Goal: Information Seeking & Learning: Learn about a topic

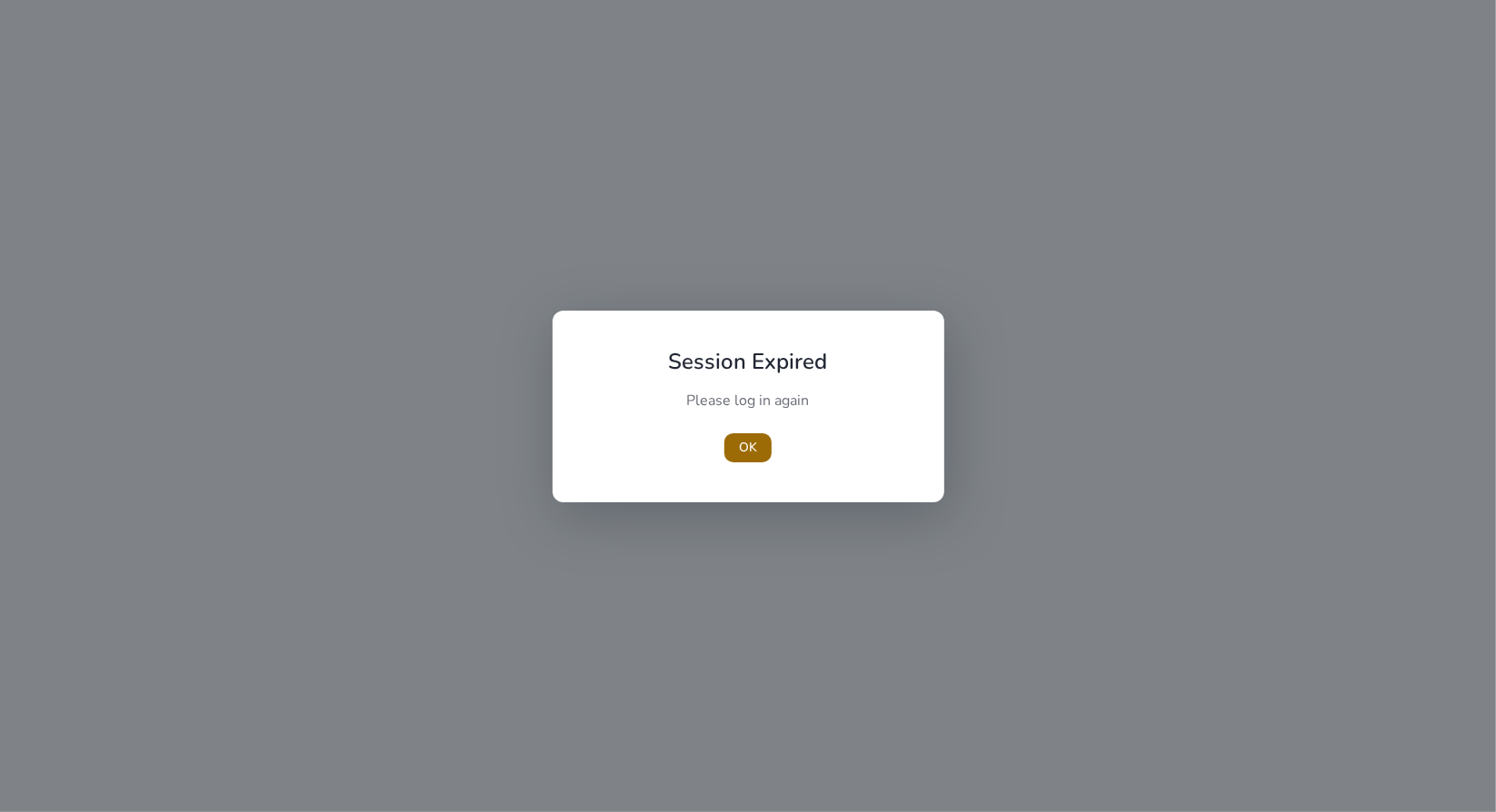
click at [760, 442] on span "button" at bounding box center [748, 448] width 47 height 44
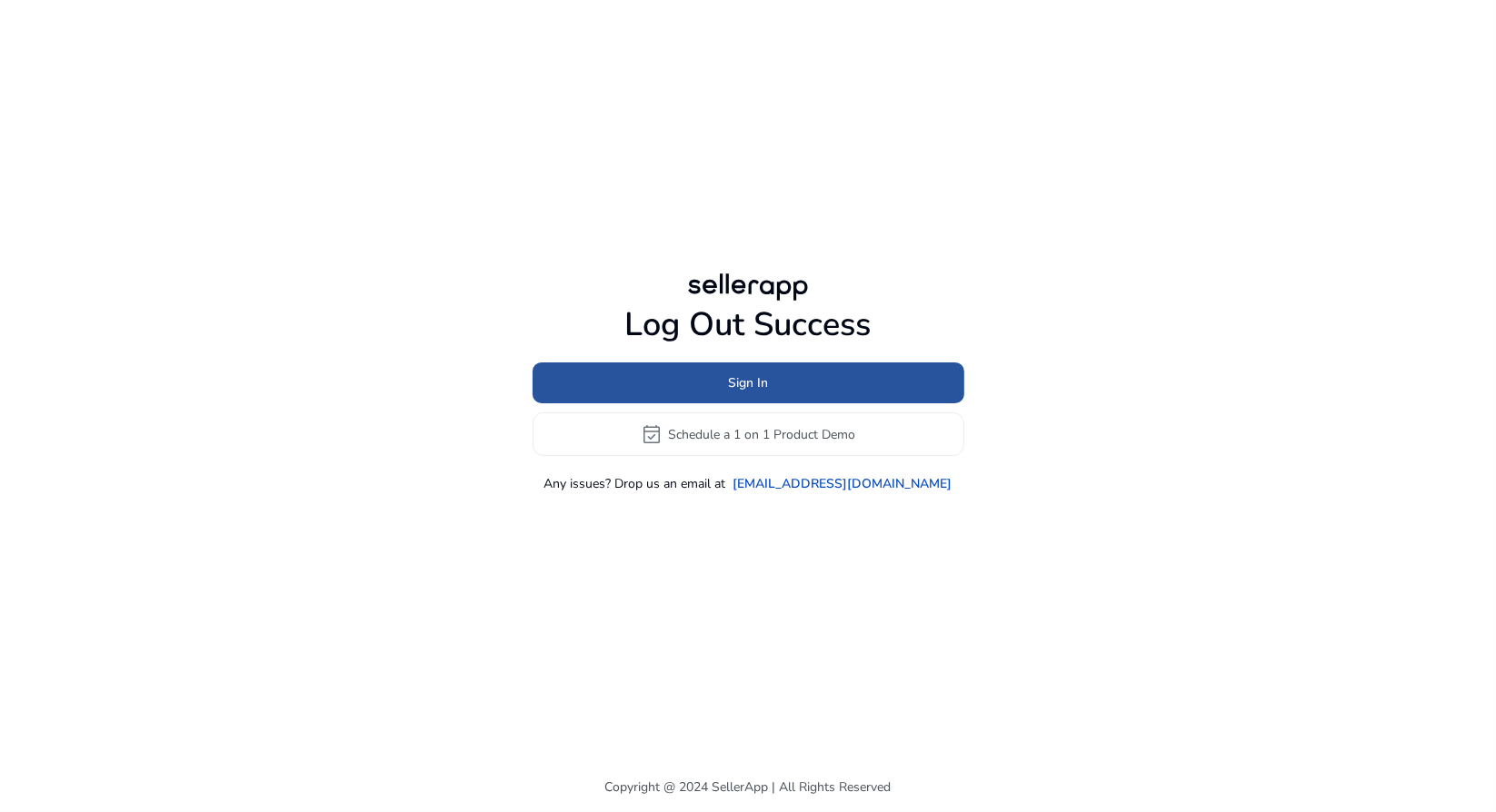
click at [788, 391] on span at bounding box center [748, 383] width 432 height 44
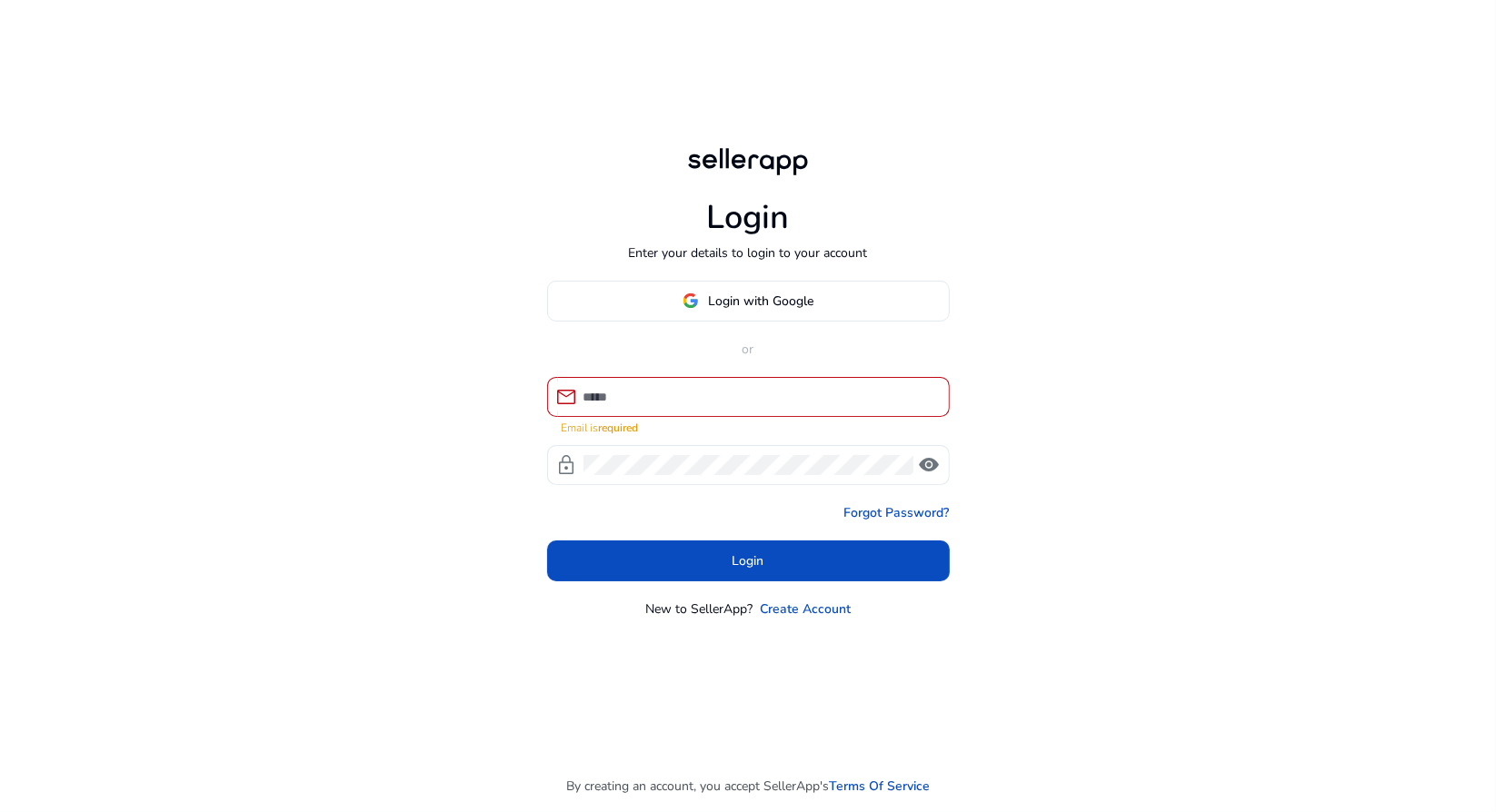
click at [830, 417] on div at bounding box center [759, 397] width 351 height 40
click at [836, 410] on div at bounding box center [759, 397] width 351 height 40
click at [824, 393] on input at bounding box center [759, 397] width 351 height 20
type input "**********"
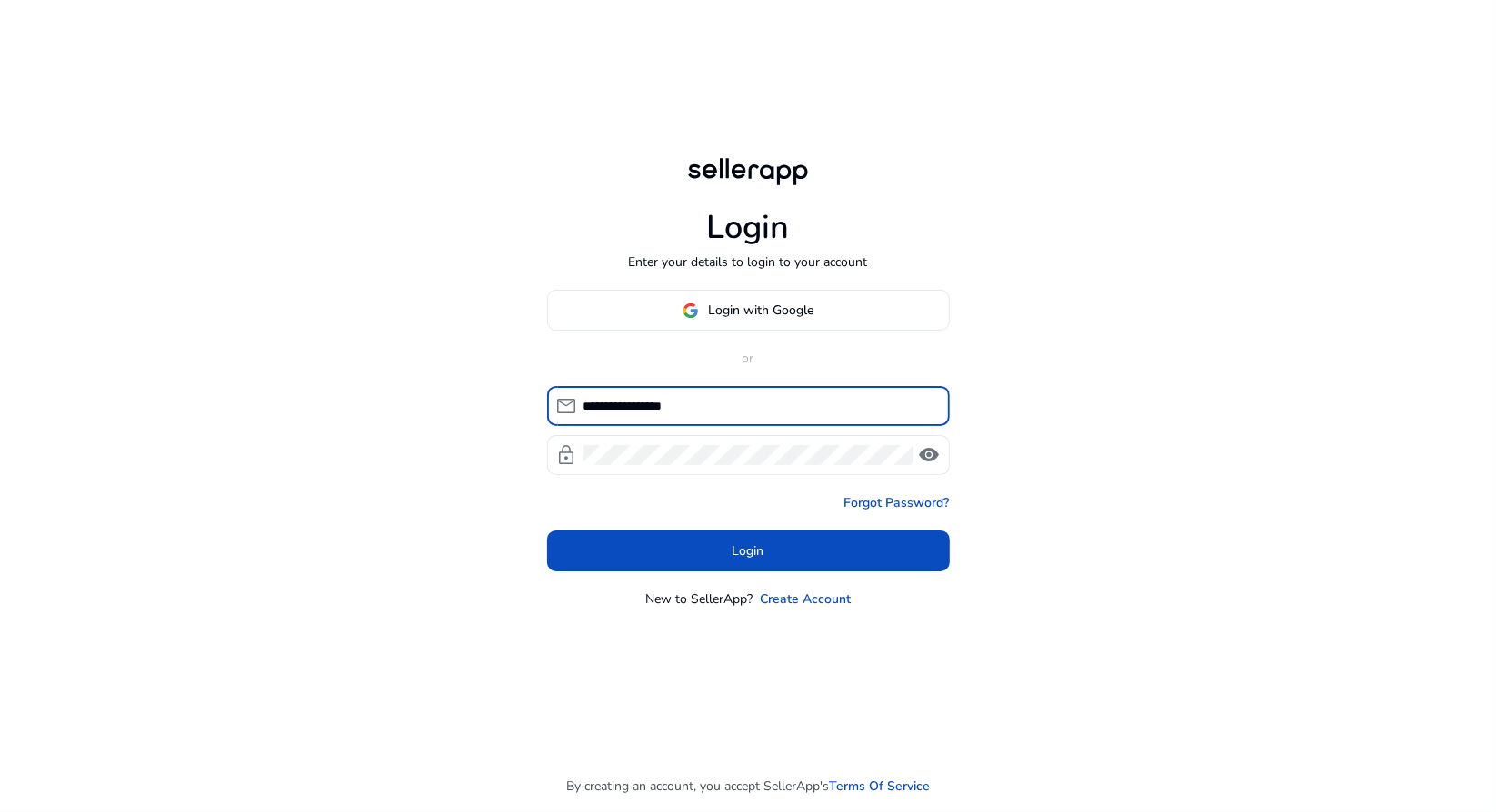
click at [772, 468] on div at bounding box center [748, 455] width 330 height 40
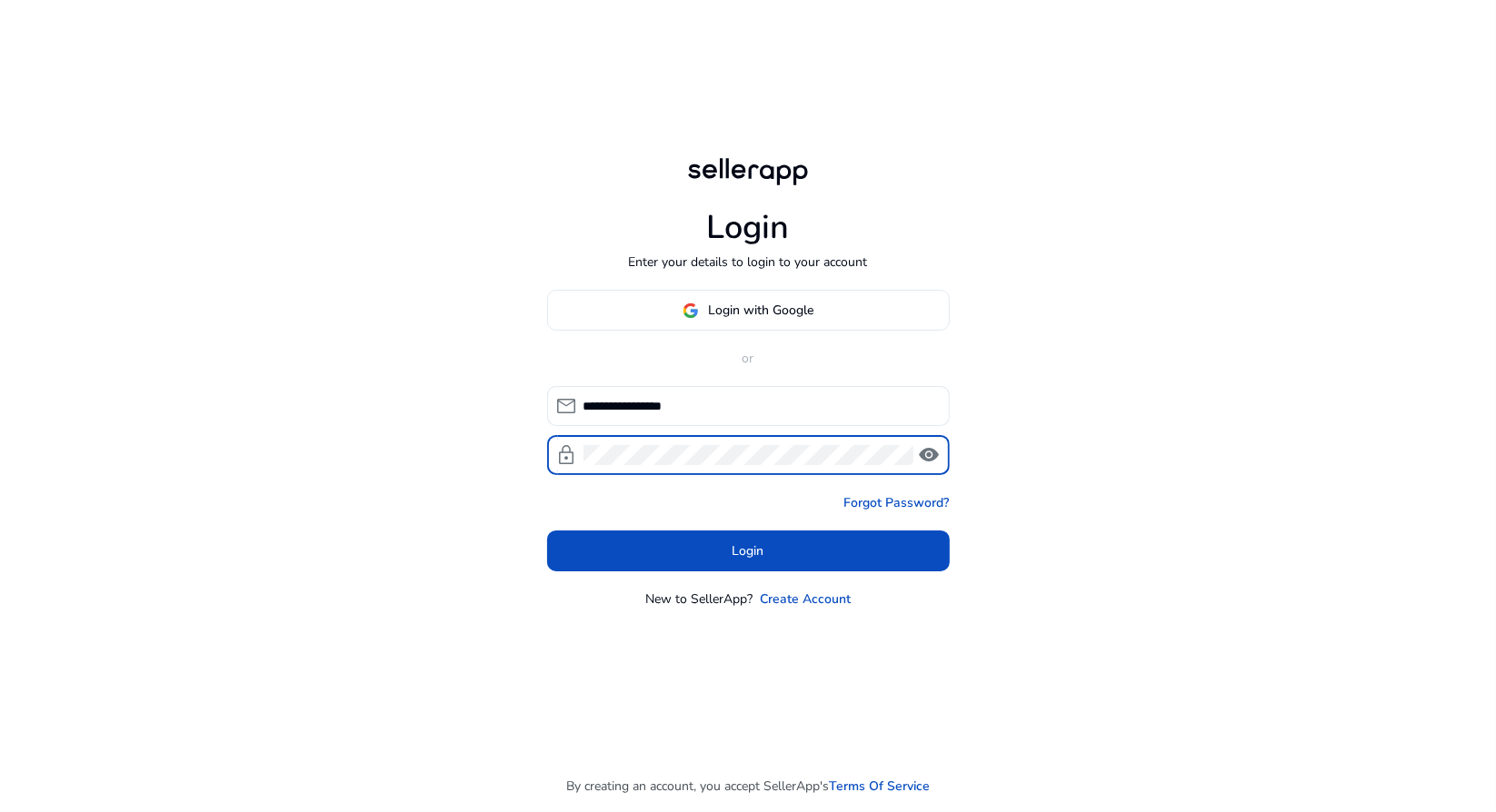
click button "Login" at bounding box center [748, 551] width 402 height 41
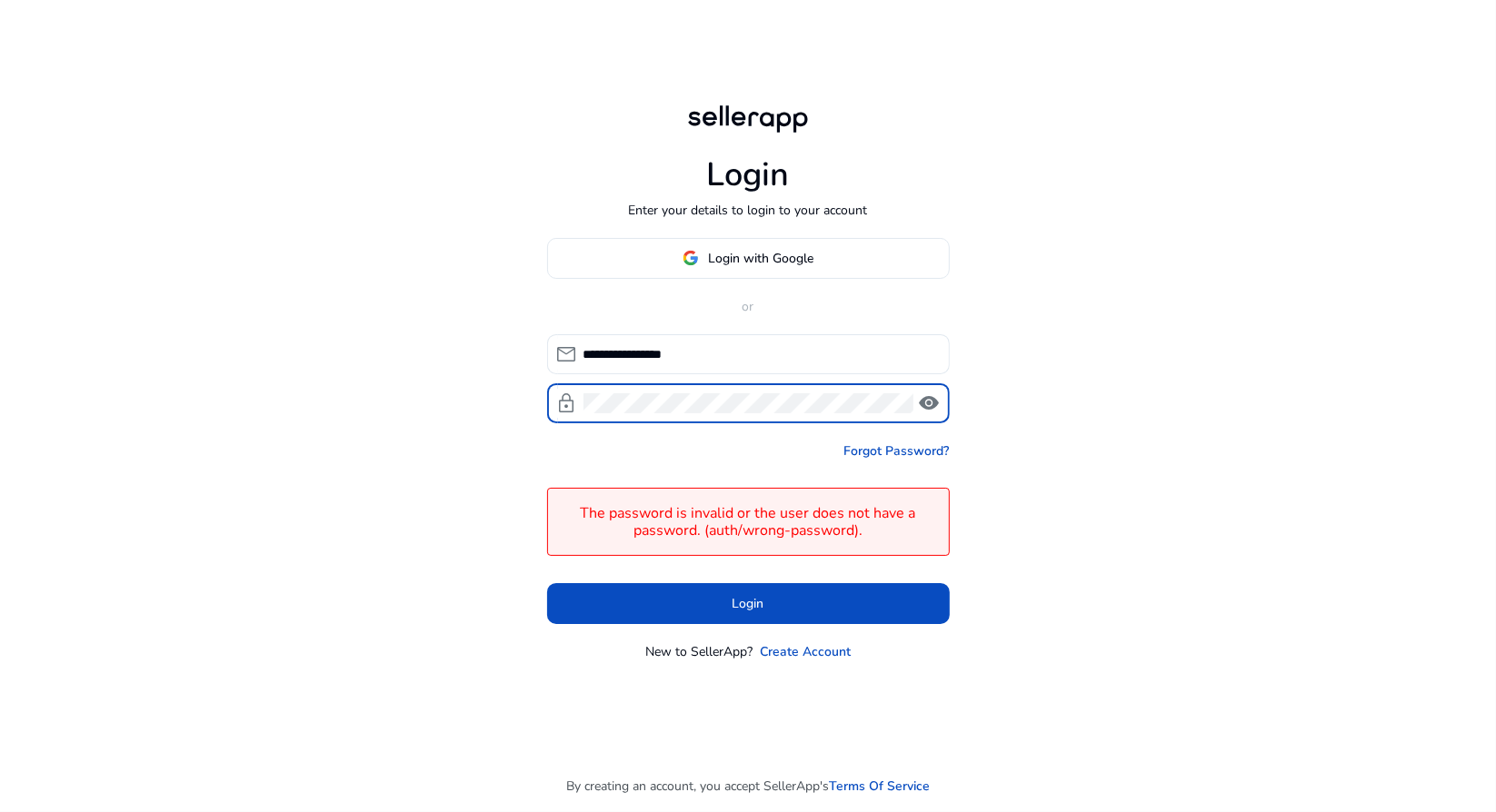
click button "Login" at bounding box center [748, 604] width 402 height 41
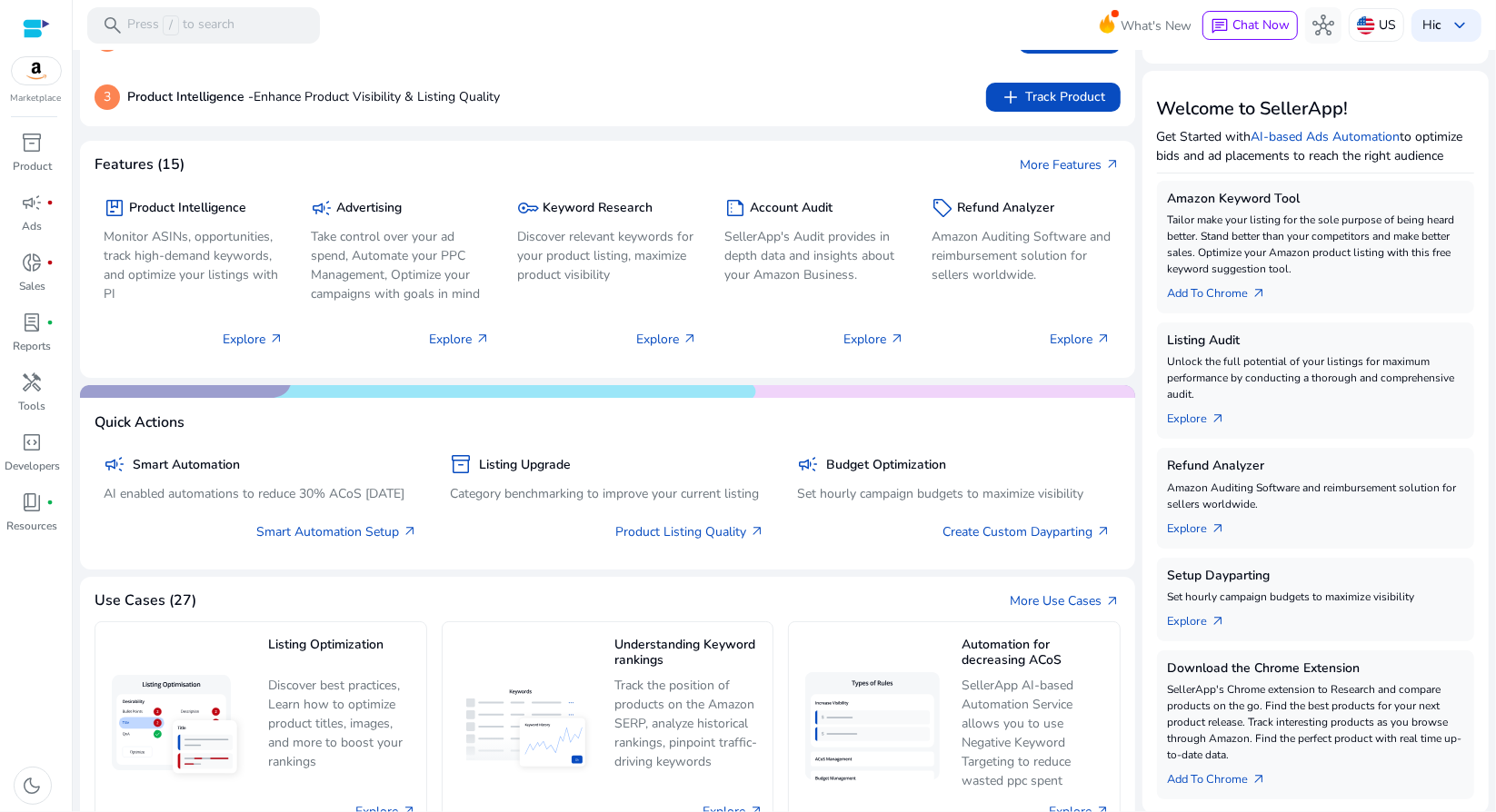
scroll to position [272, 0]
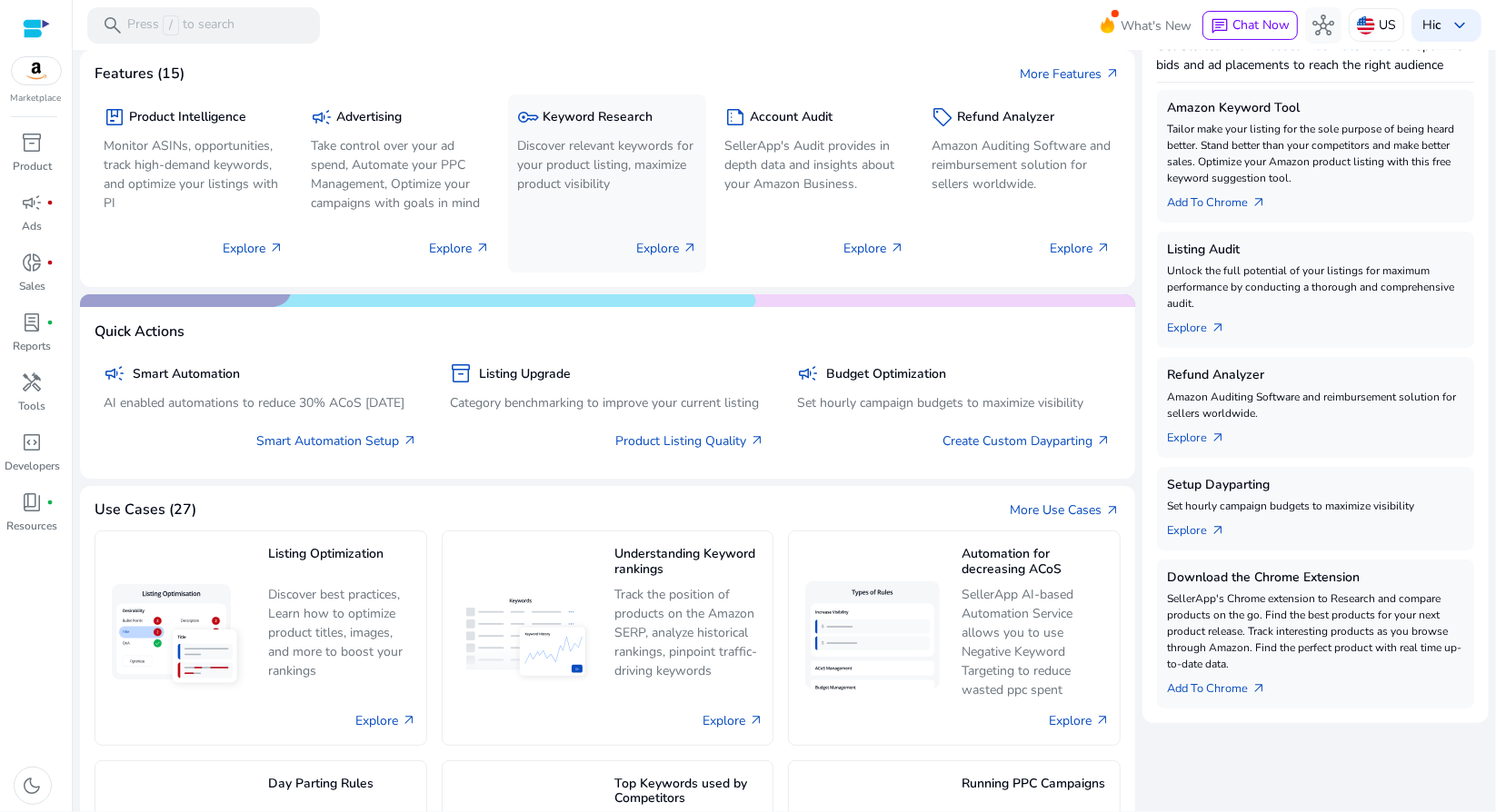
click at [624, 166] on p "Discover relevant keywords for your product listing, maximize product visibility" at bounding box center [607, 165] width 180 height 57
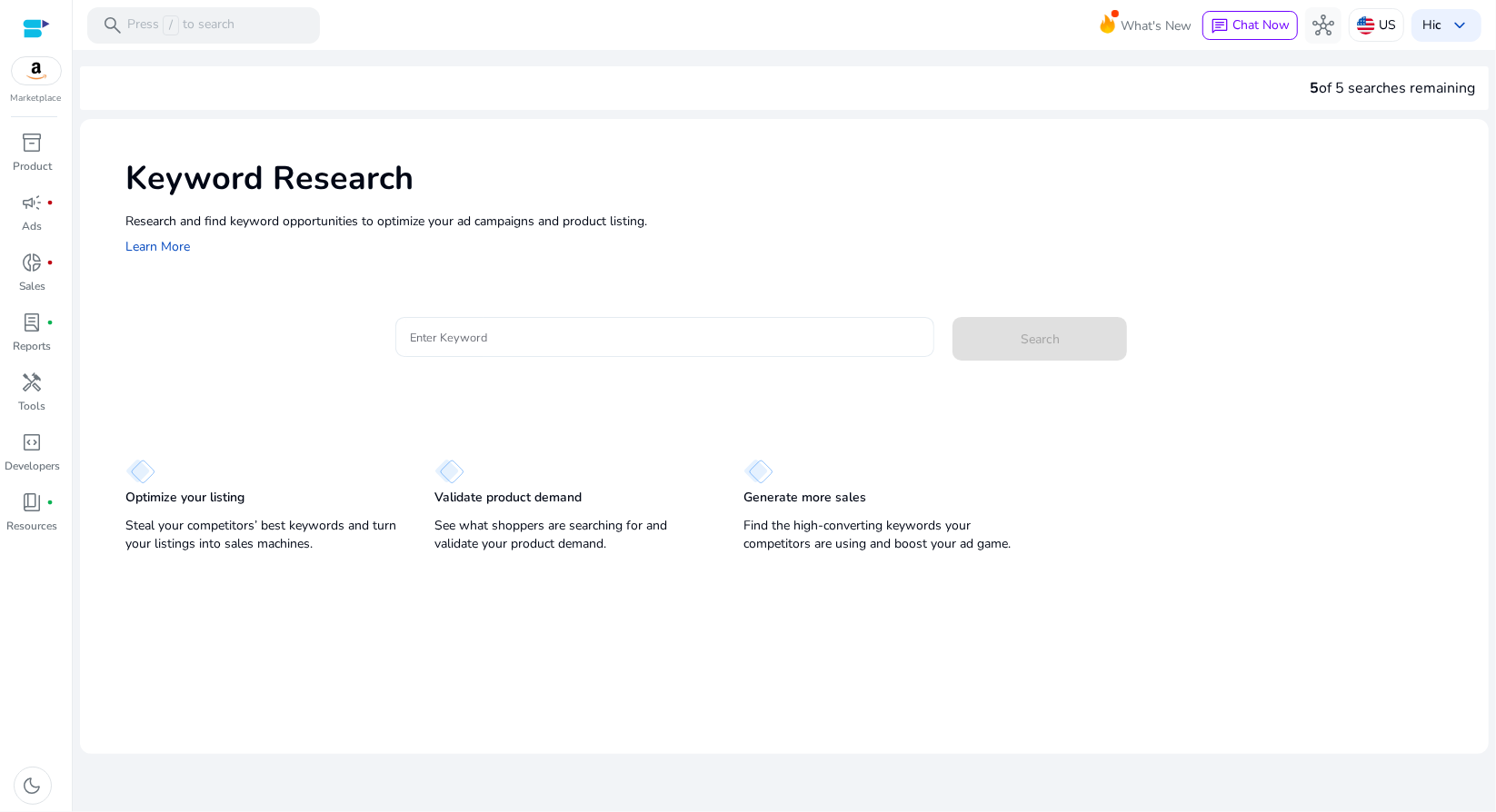
click at [512, 348] on div at bounding box center [665, 337] width 511 height 40
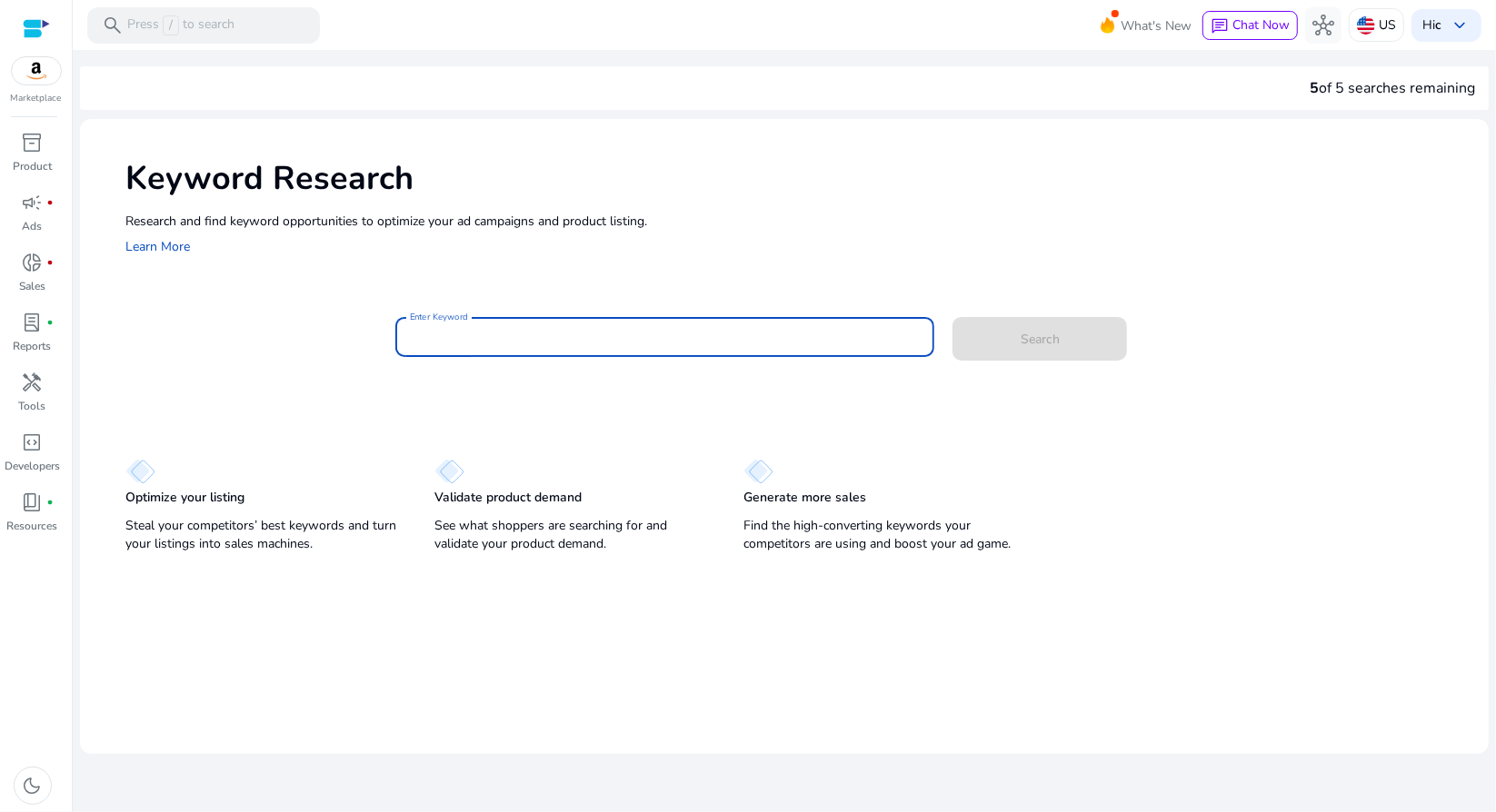
paste input "**********"
type input "**********"
click at [982, 345] on span at bounding box center [1040, 339] width 175 height 44
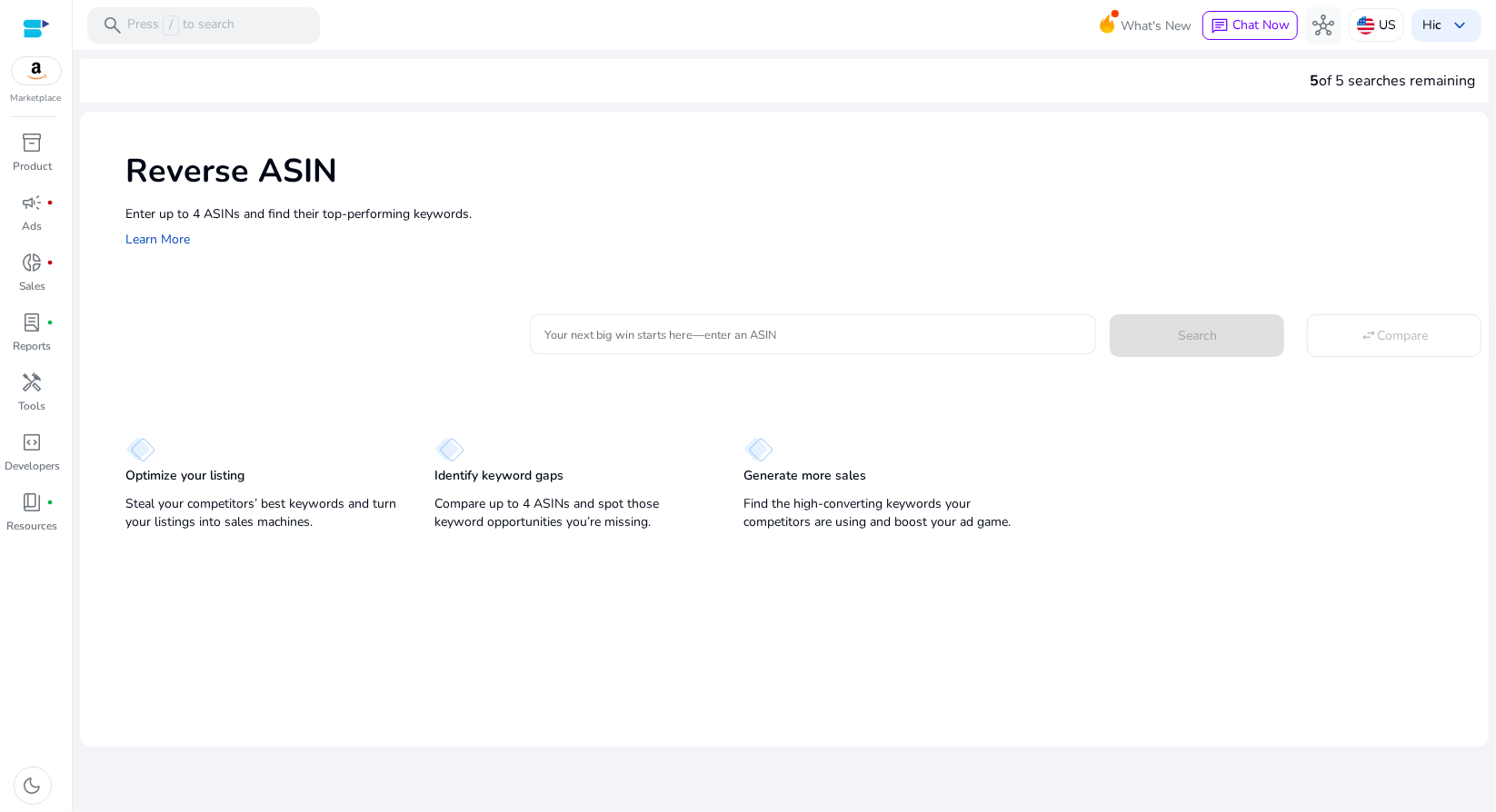
click at [942, 320] on div at bounding box center [813, 334] width 537 height 40
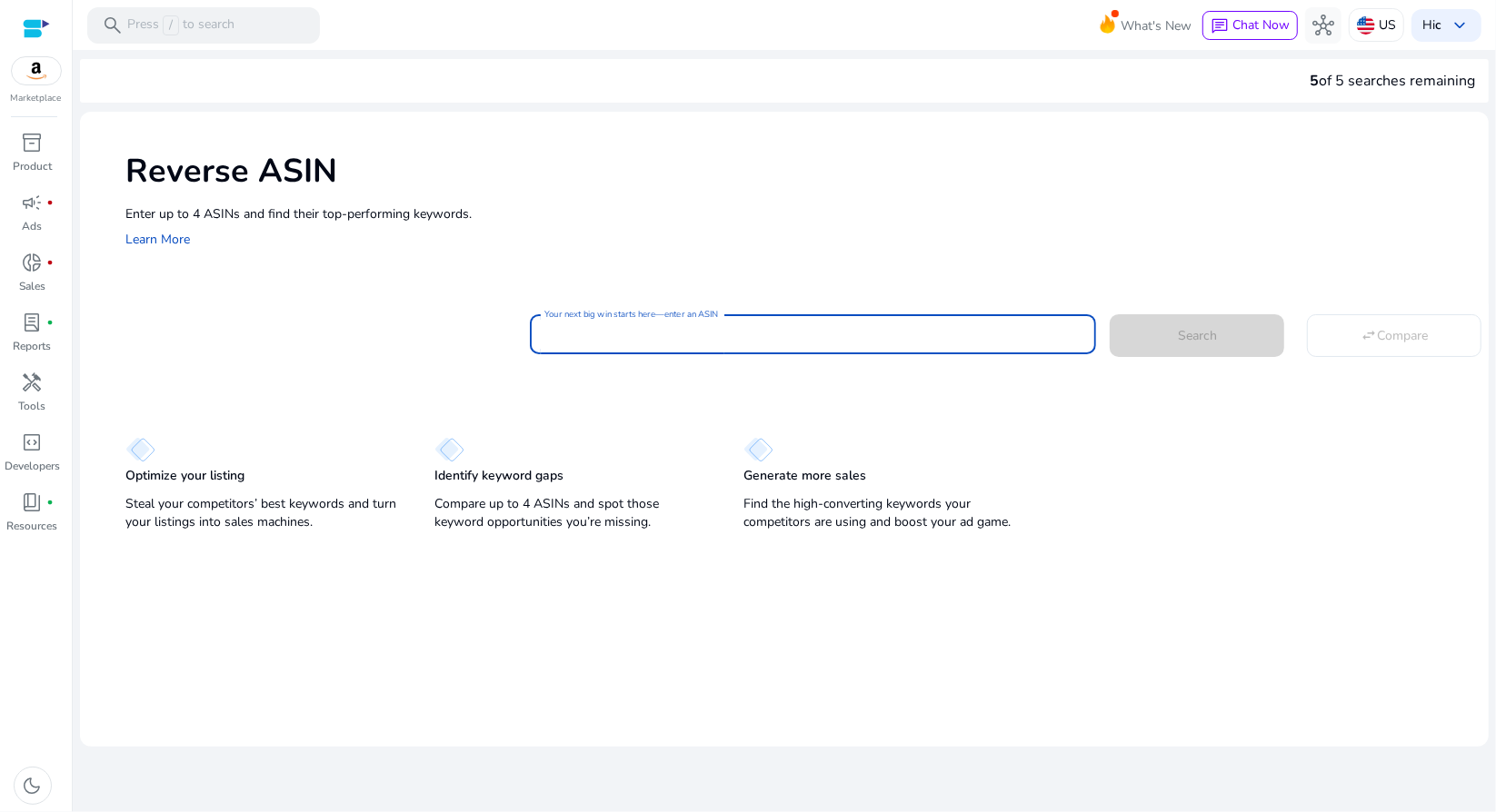
paste input "**********"
type input "**********"
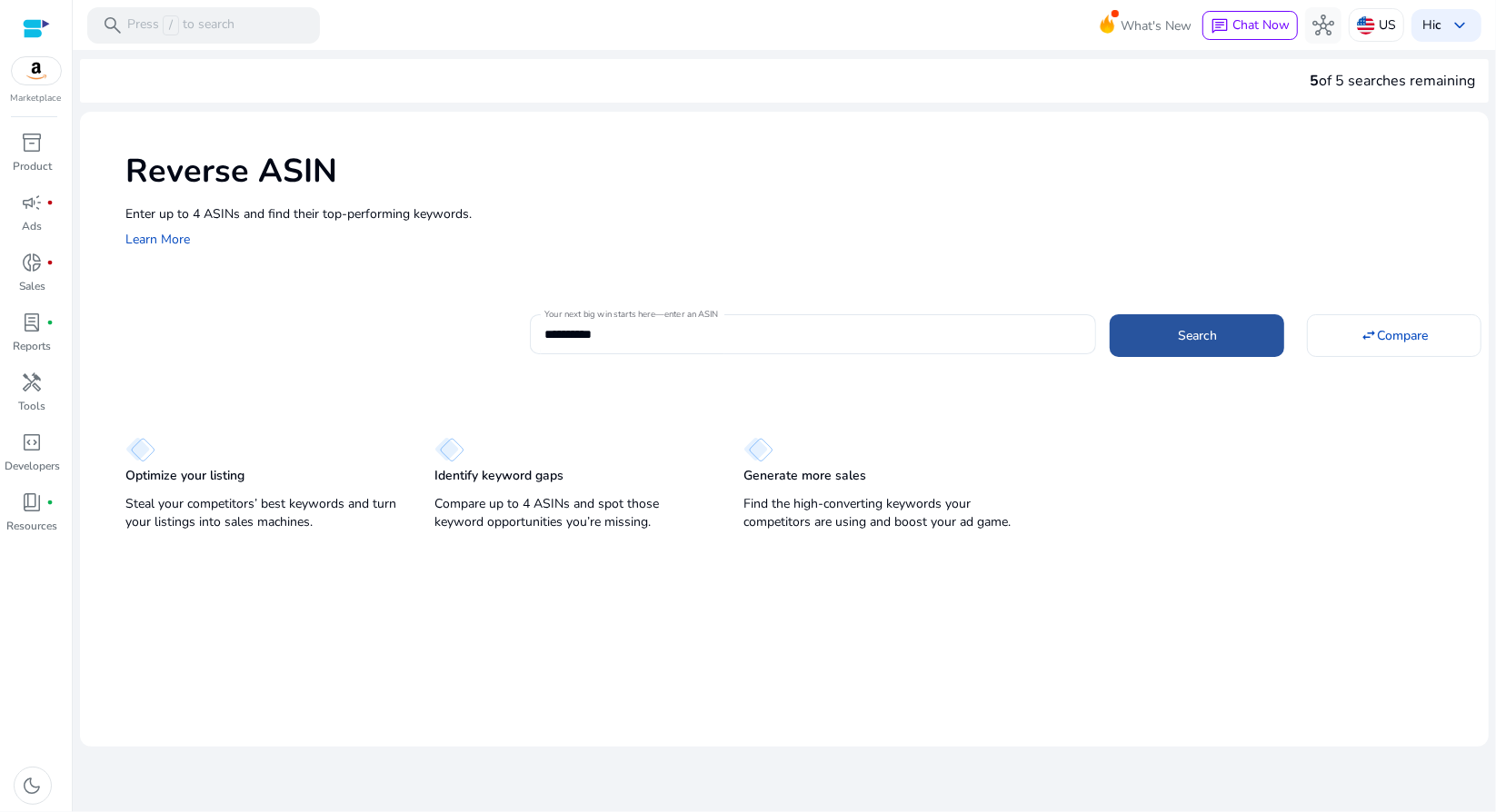
click at [1207, 324] on span at bounding box center [1197, 335] width 175 height 44
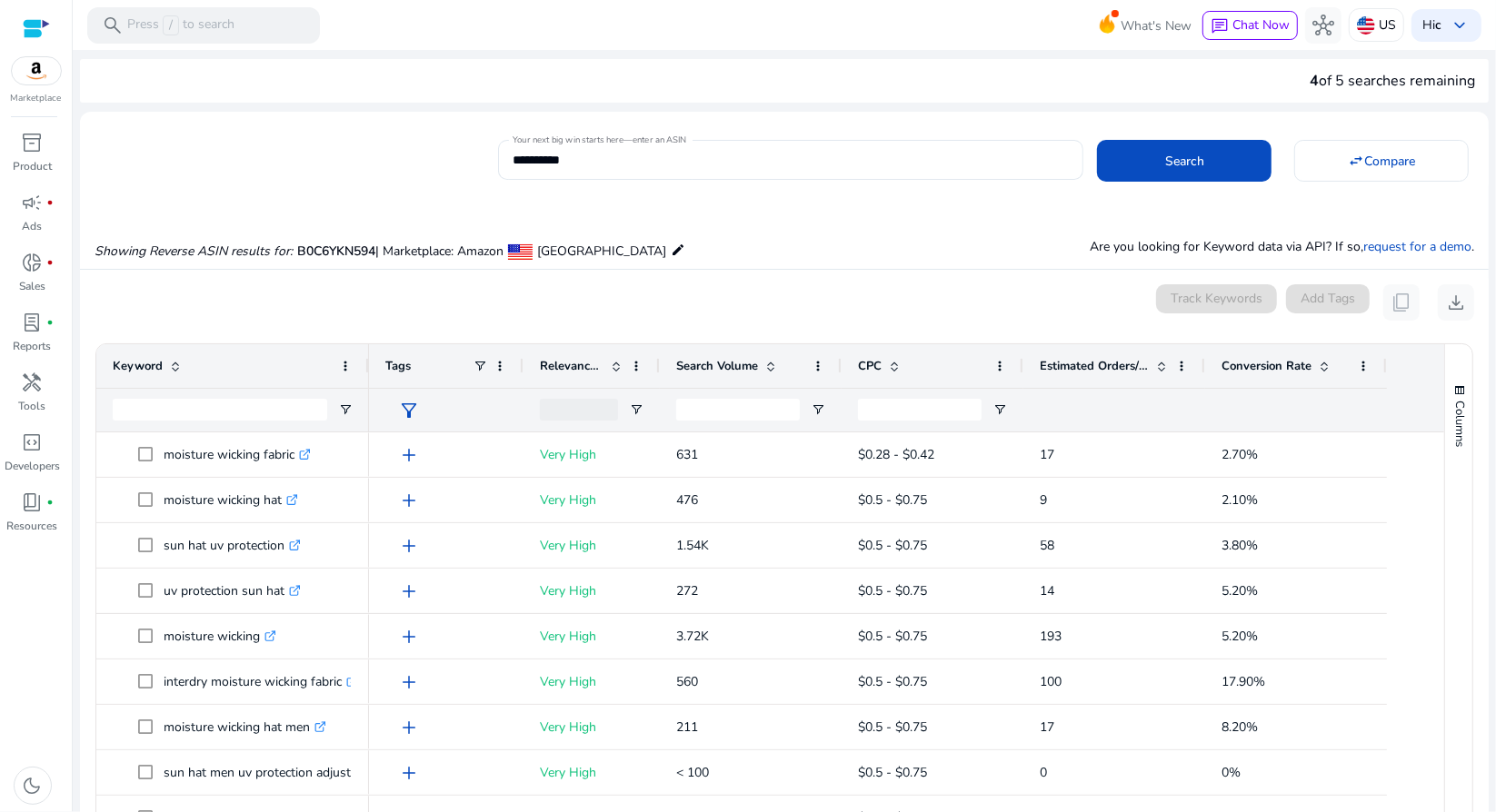
click at [1092, 360] on span "Estimated Orders/Month" at bounding box center [1094, 366] width 109 height 16
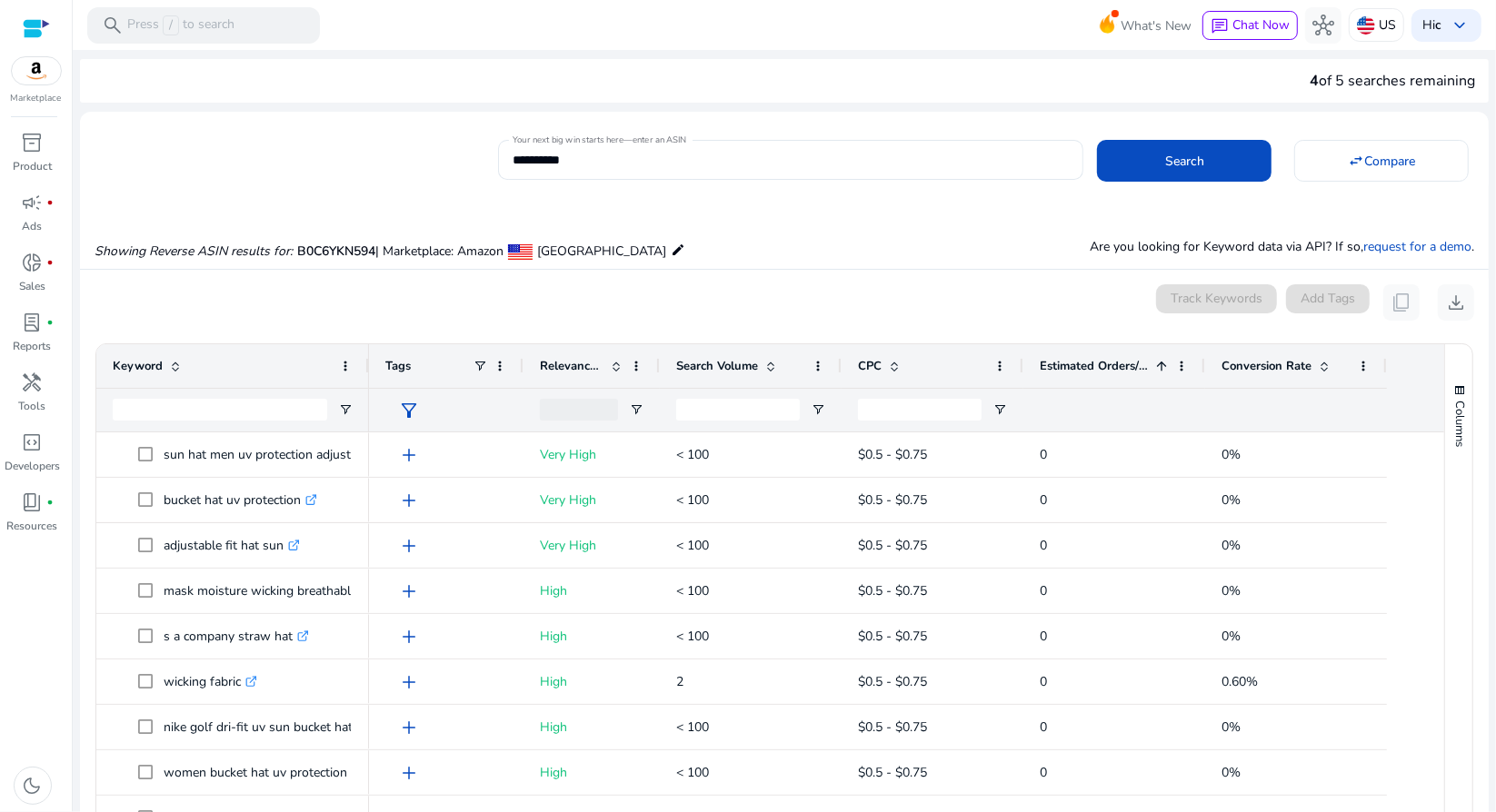
click at [1092, 360] on span "Estimated Orders/Month" at bounding box center [1094, 366] width 109 height 16
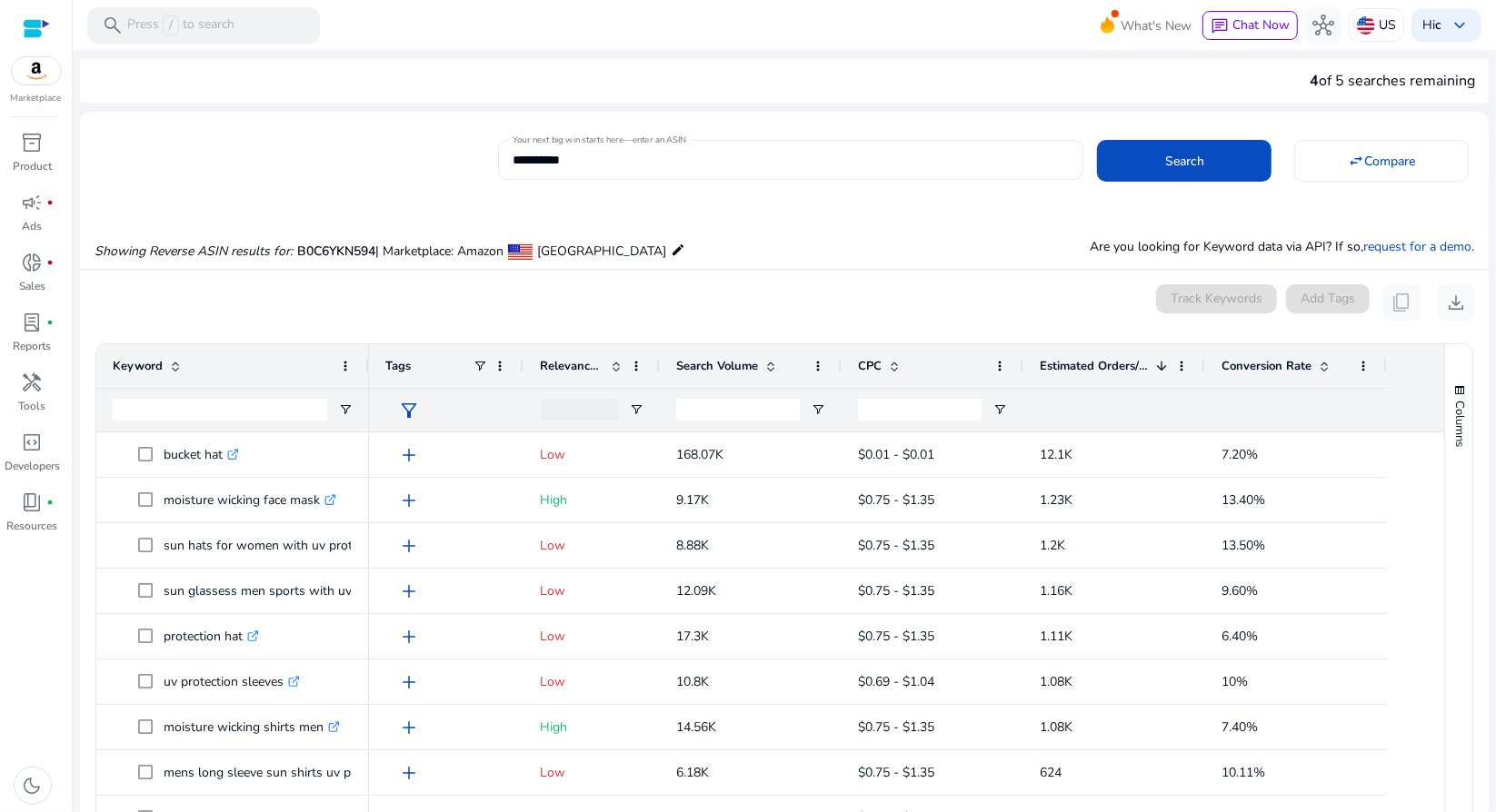
click at [1219, 367] on div "Conversion Rate" at bounding box center [1297, 366] width 182 height 44
click at [1234, 365] on span "Conversion Rate" at bounding box center [1267, 366] width 90 height 16
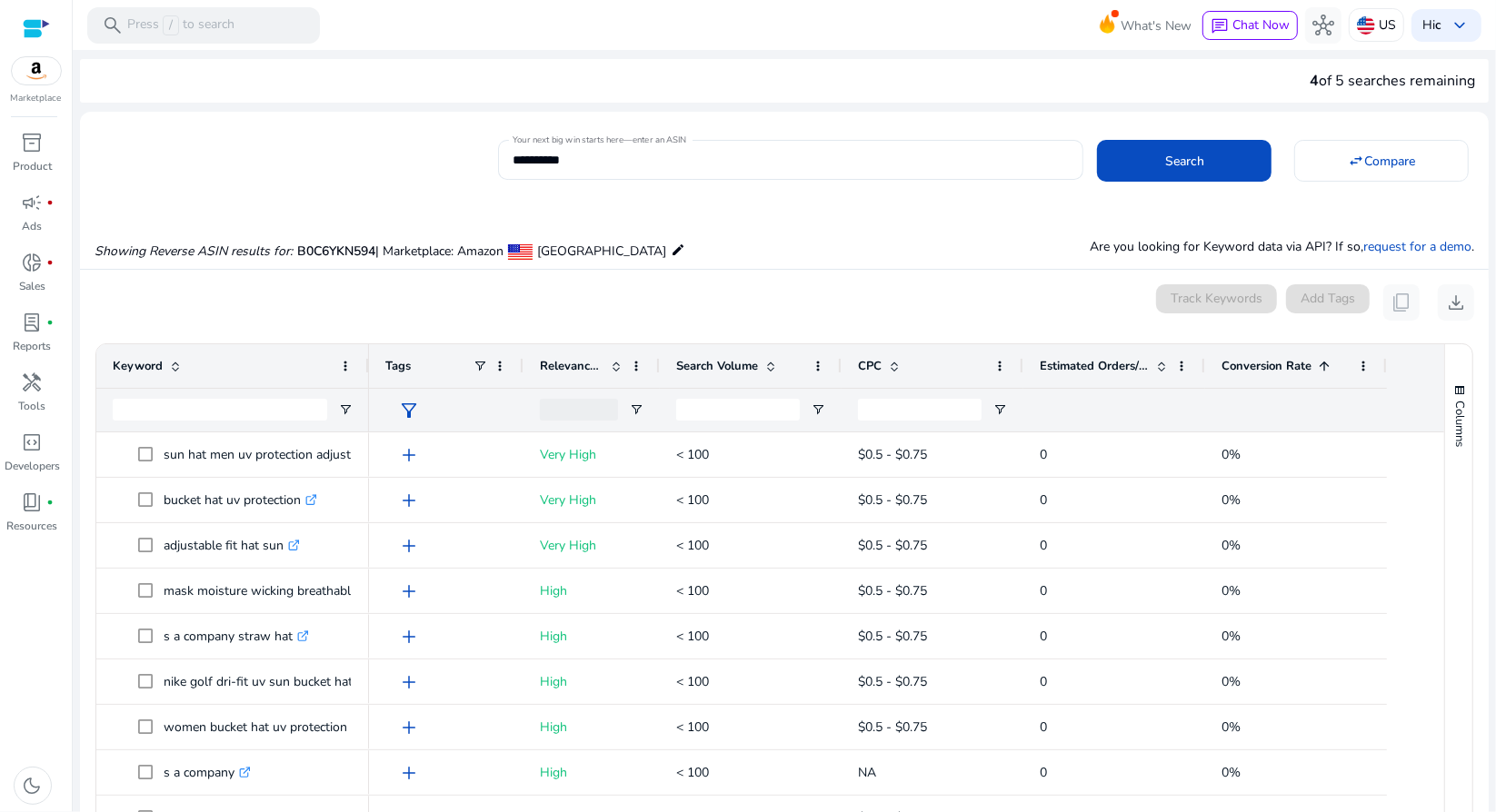
click at [1243, 359] on span "Conversion Rate" at bounding box center [1267, 366] width 90 height 16
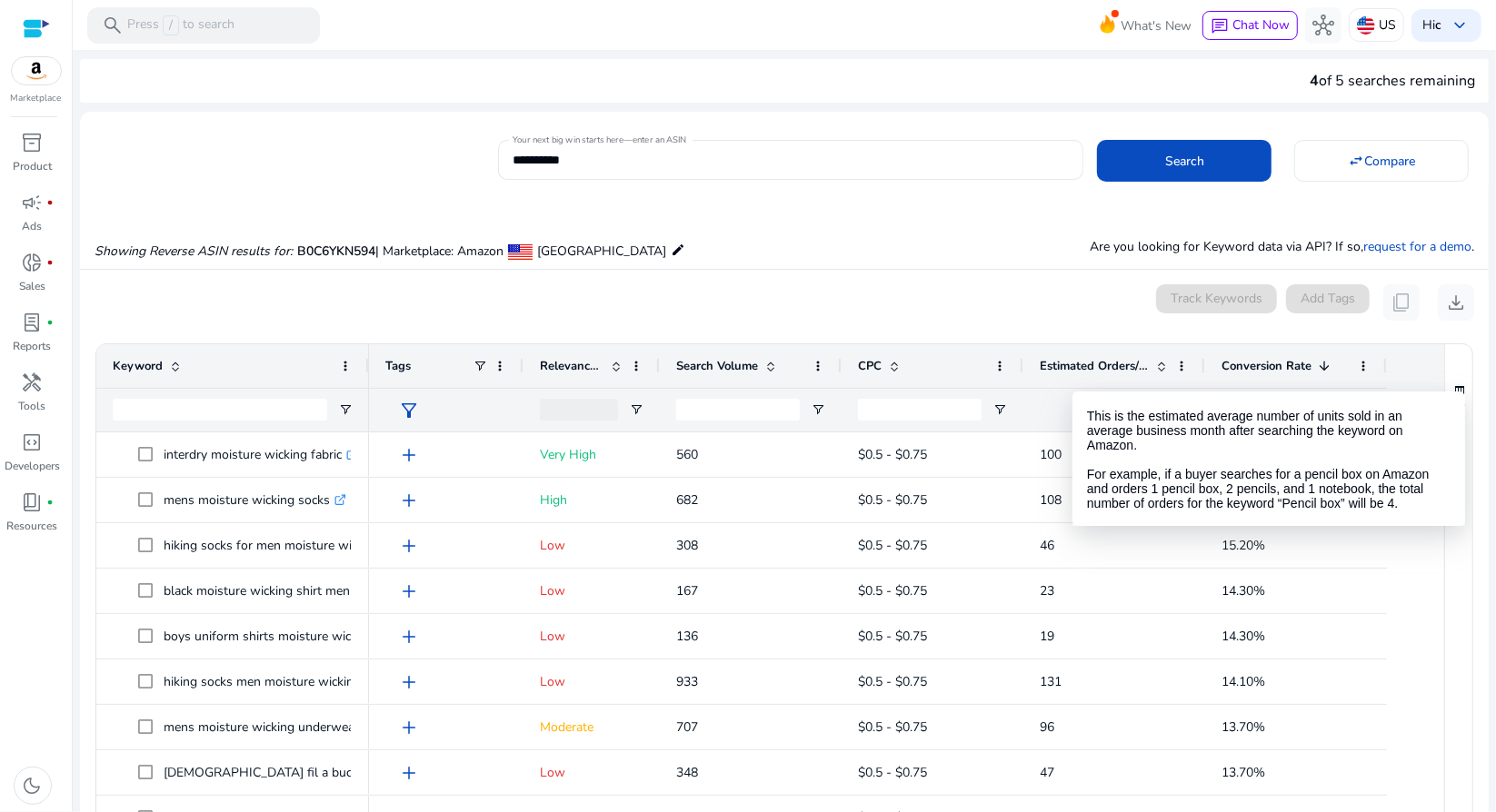
click at [1112, 374] on div "Estimated Orders/Month" at bounding box center [1104, 366] width 129 height 35
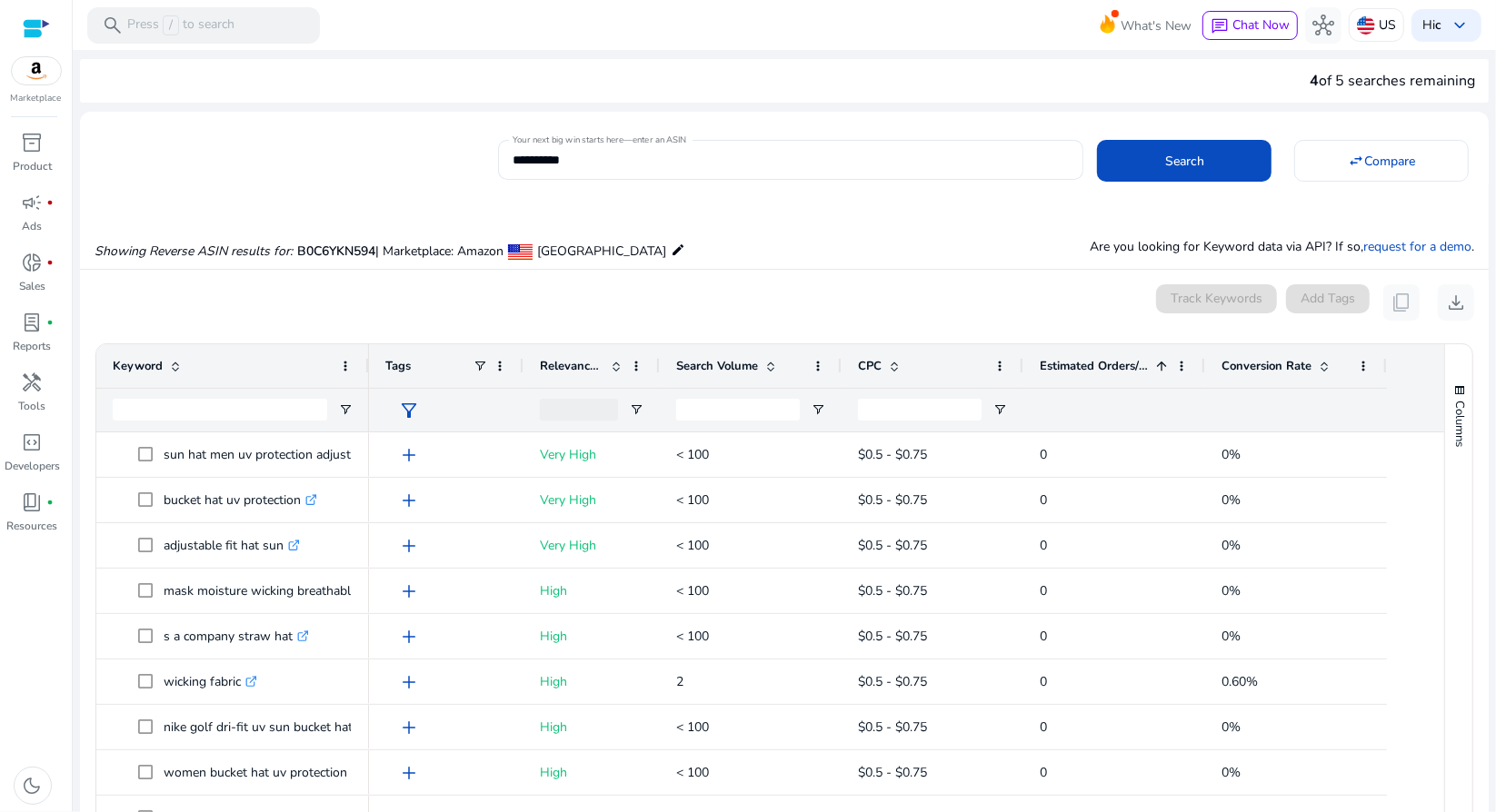
click at [1111, 374] on div "Estimated Orders/Month 1" at bounding box center [1104, 366] width 129 height 35
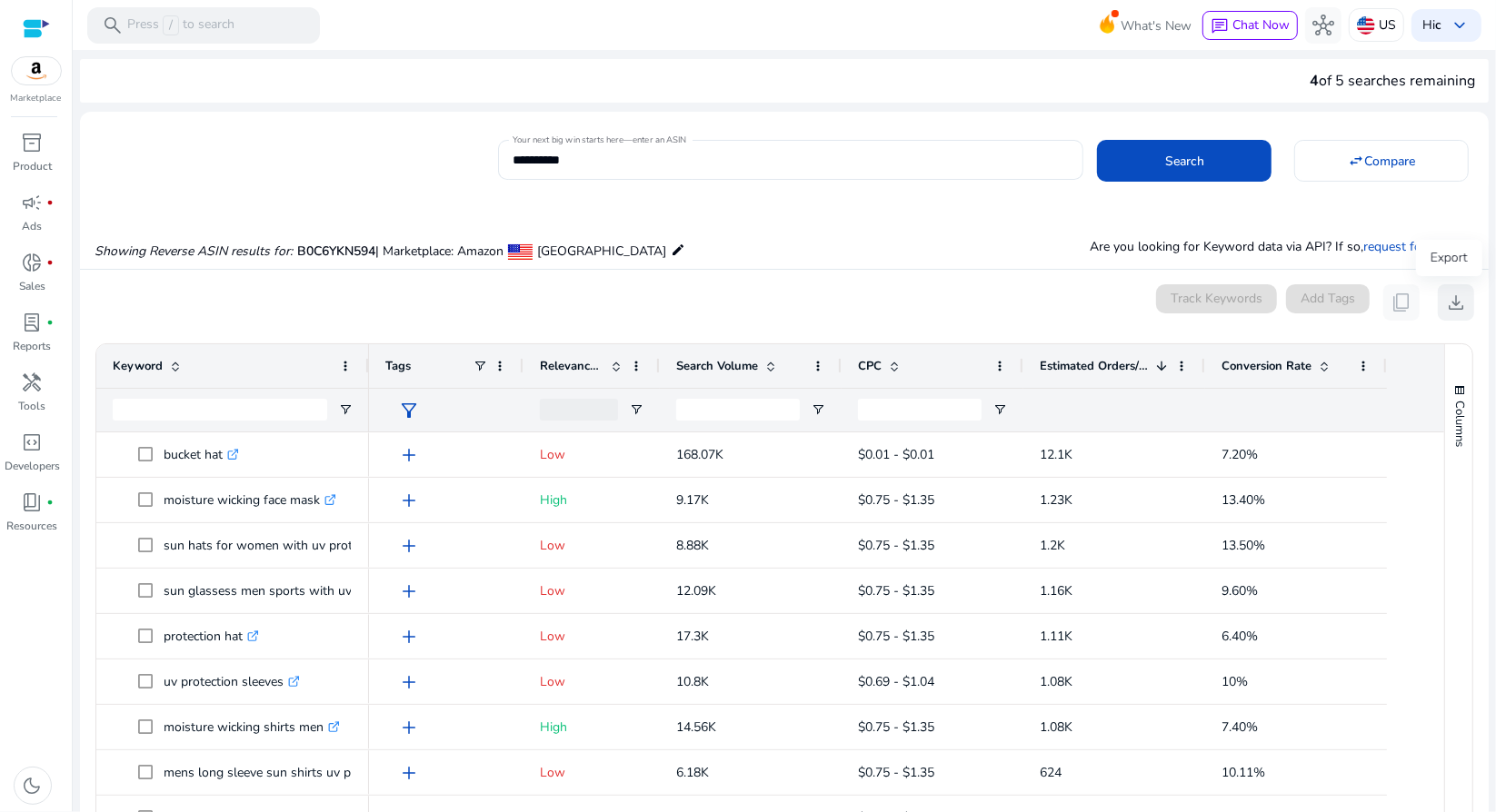
click at [1446, 297] on span "download" at bounding box center [1456, 302] width 22 height 22
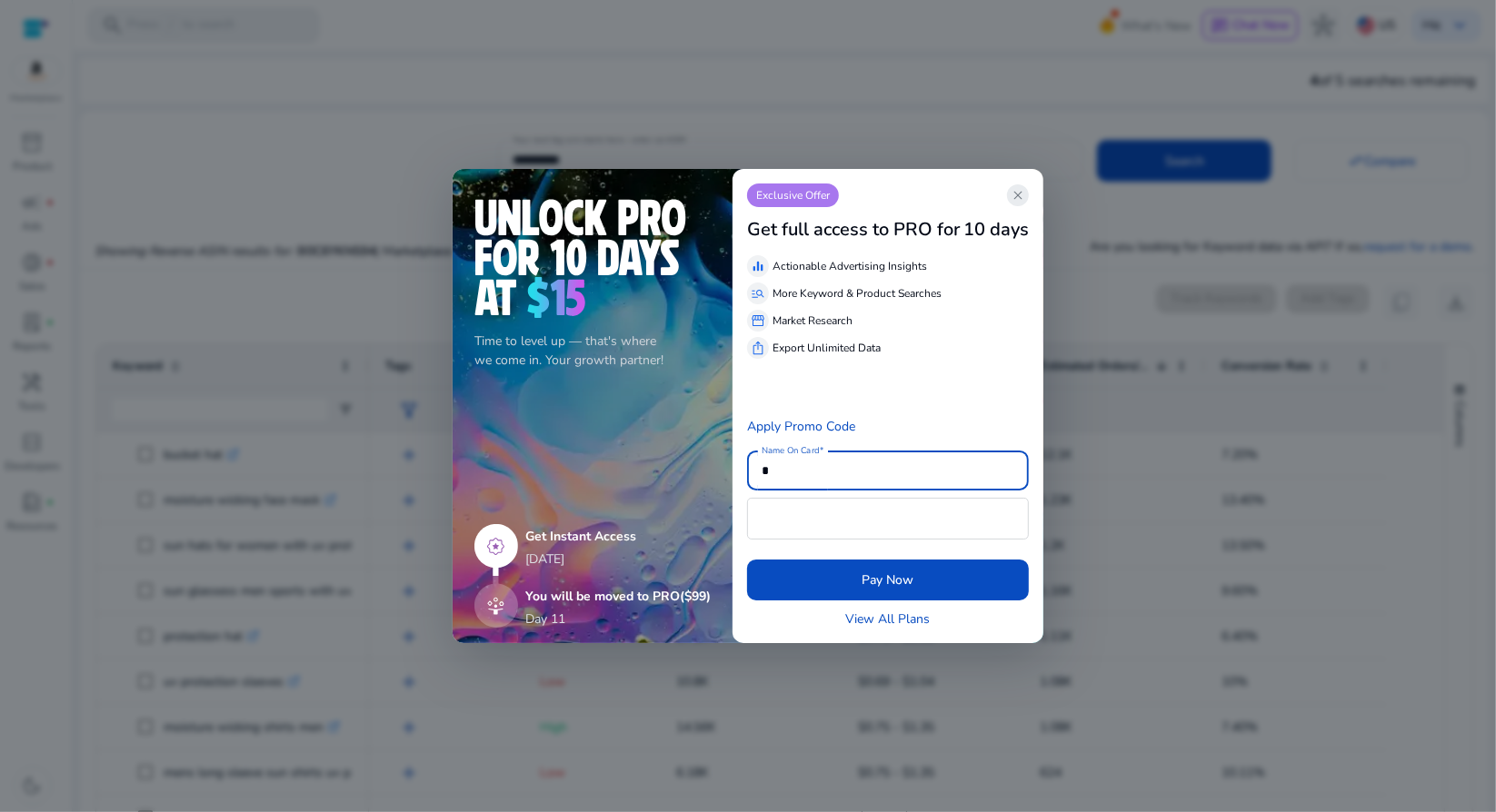
click at [1019, 198] on span "close" at bounding box center [1018, 196] width 15 height 15
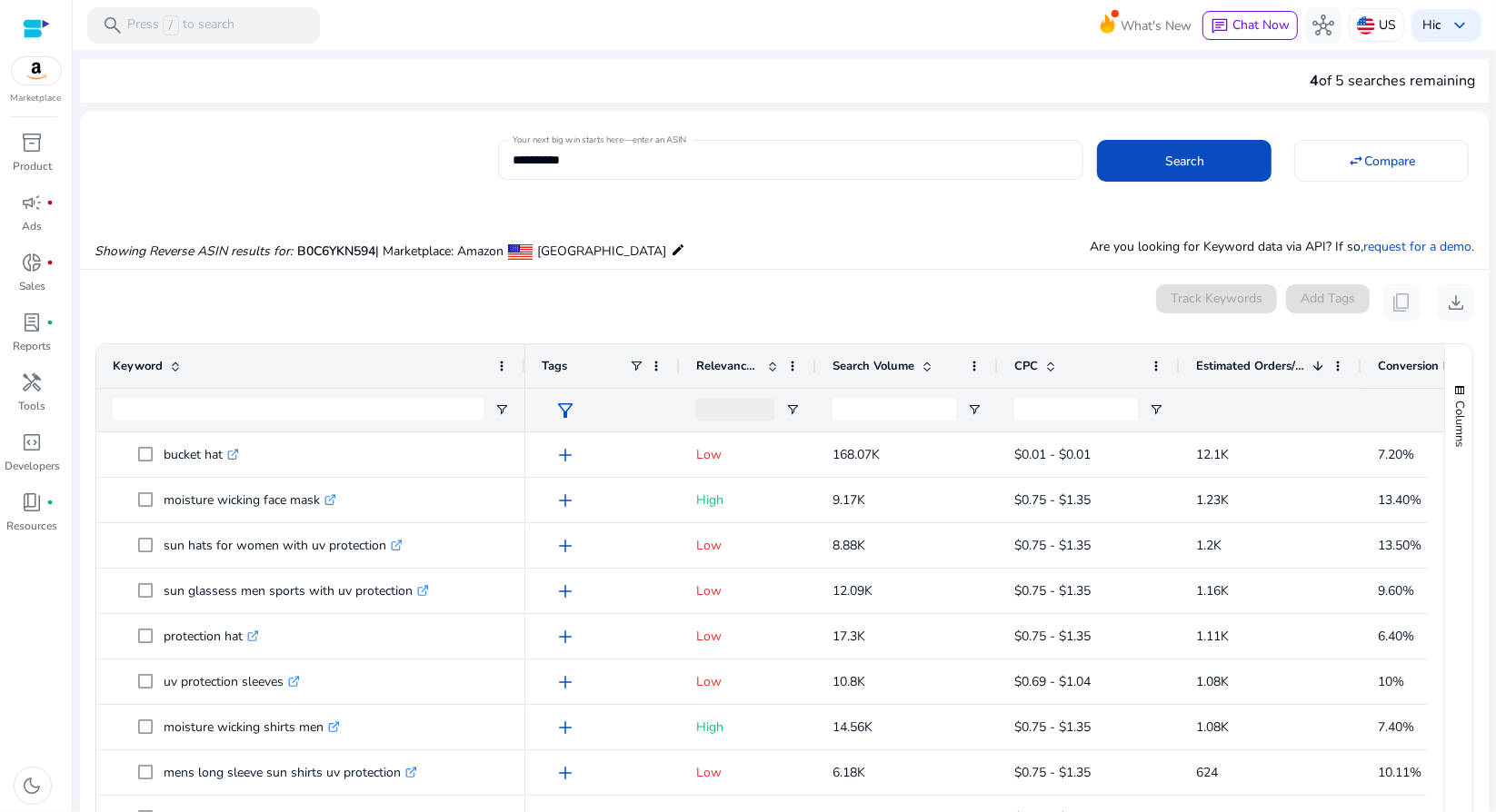
drag, startPoint x: 367, startPoint y: 353, endPoint x: 524, endPoint y: 387, distance: 160.6
click at [524, 387] on div "Keyword" at bounding box center [310, 388] width 429 height 87
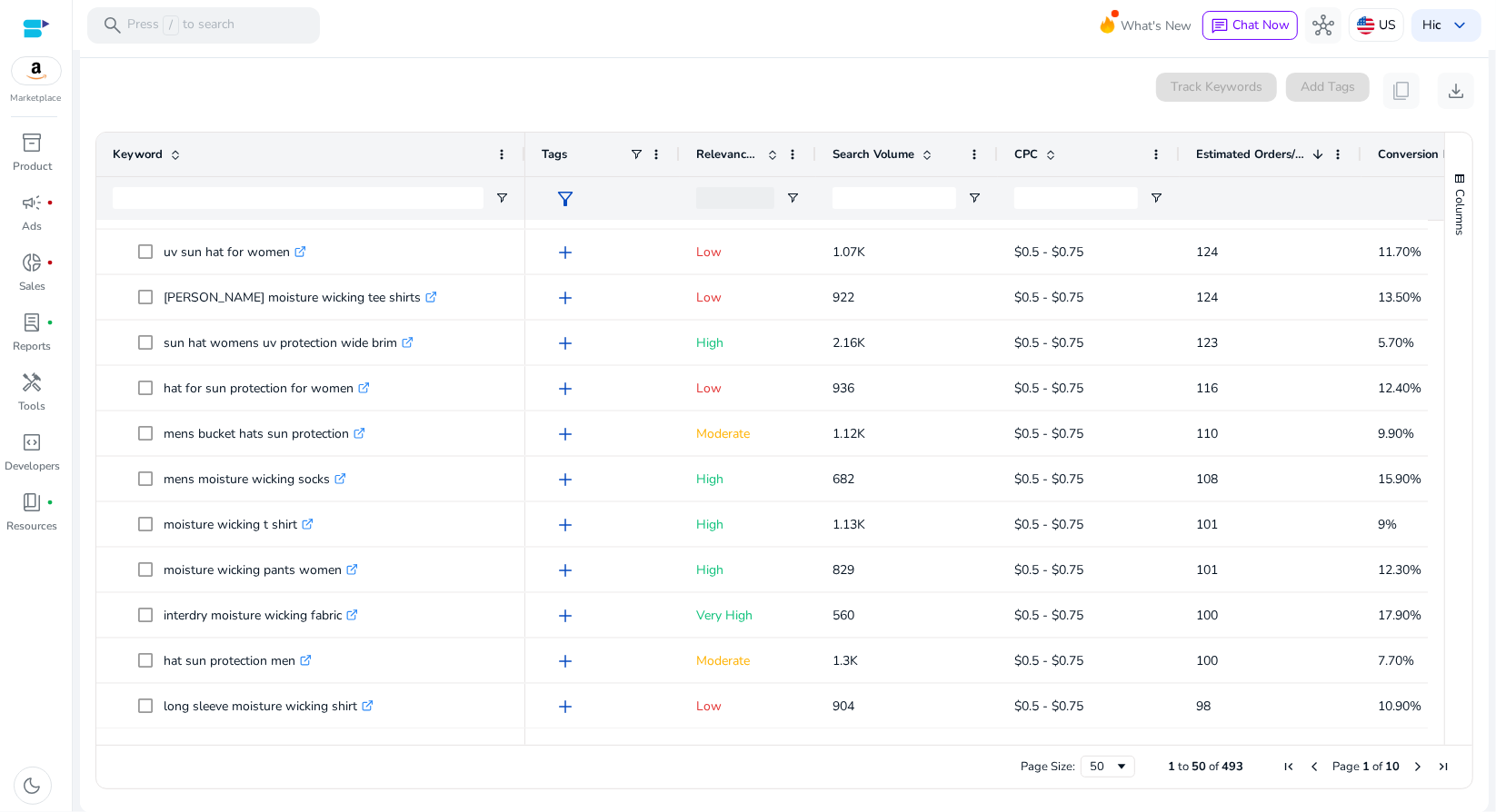
scroll to position [0, 121]
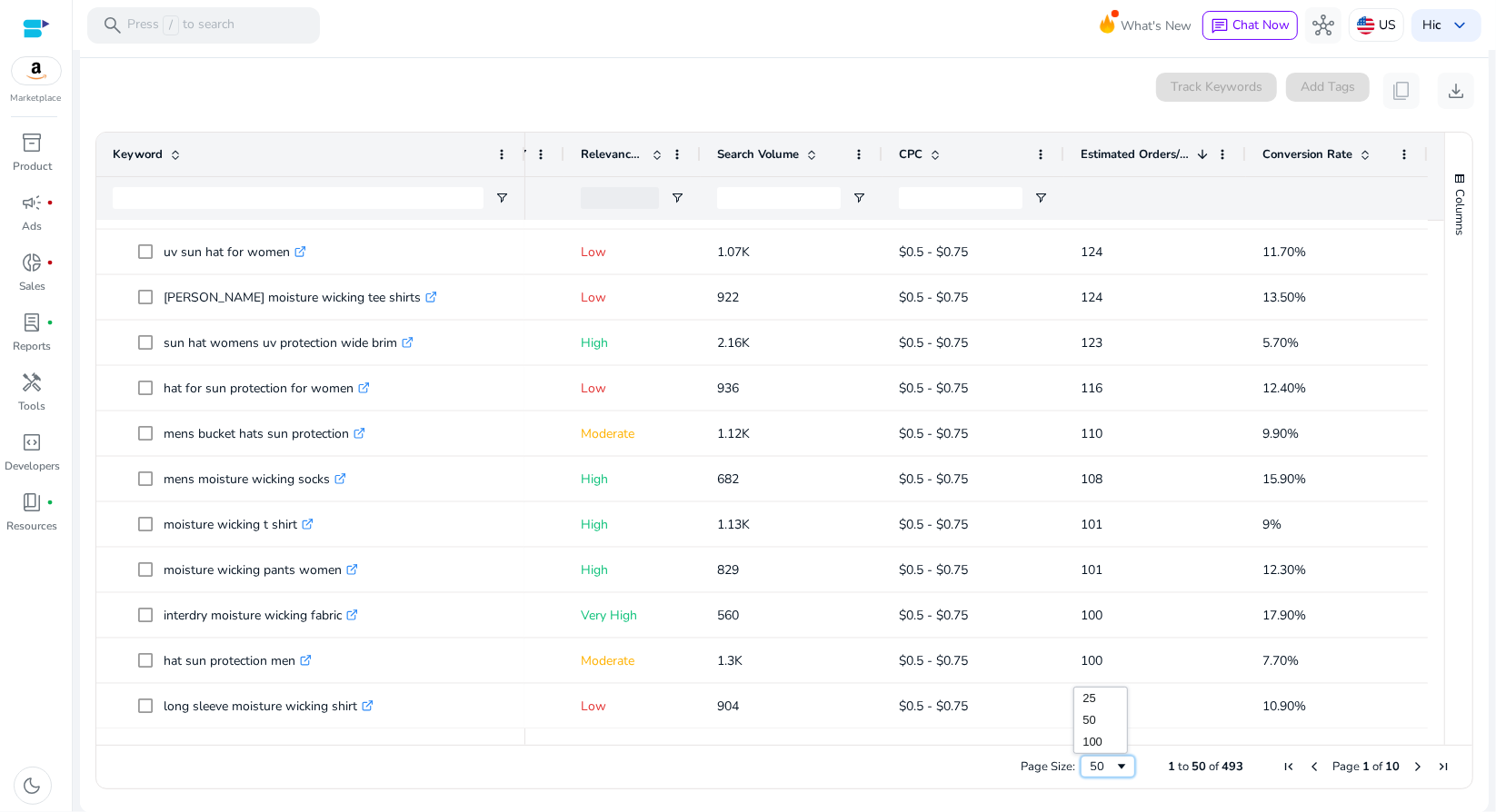
click at [1102, 772] on div "50" at bounding box center [1102, 766] width 25 height 16
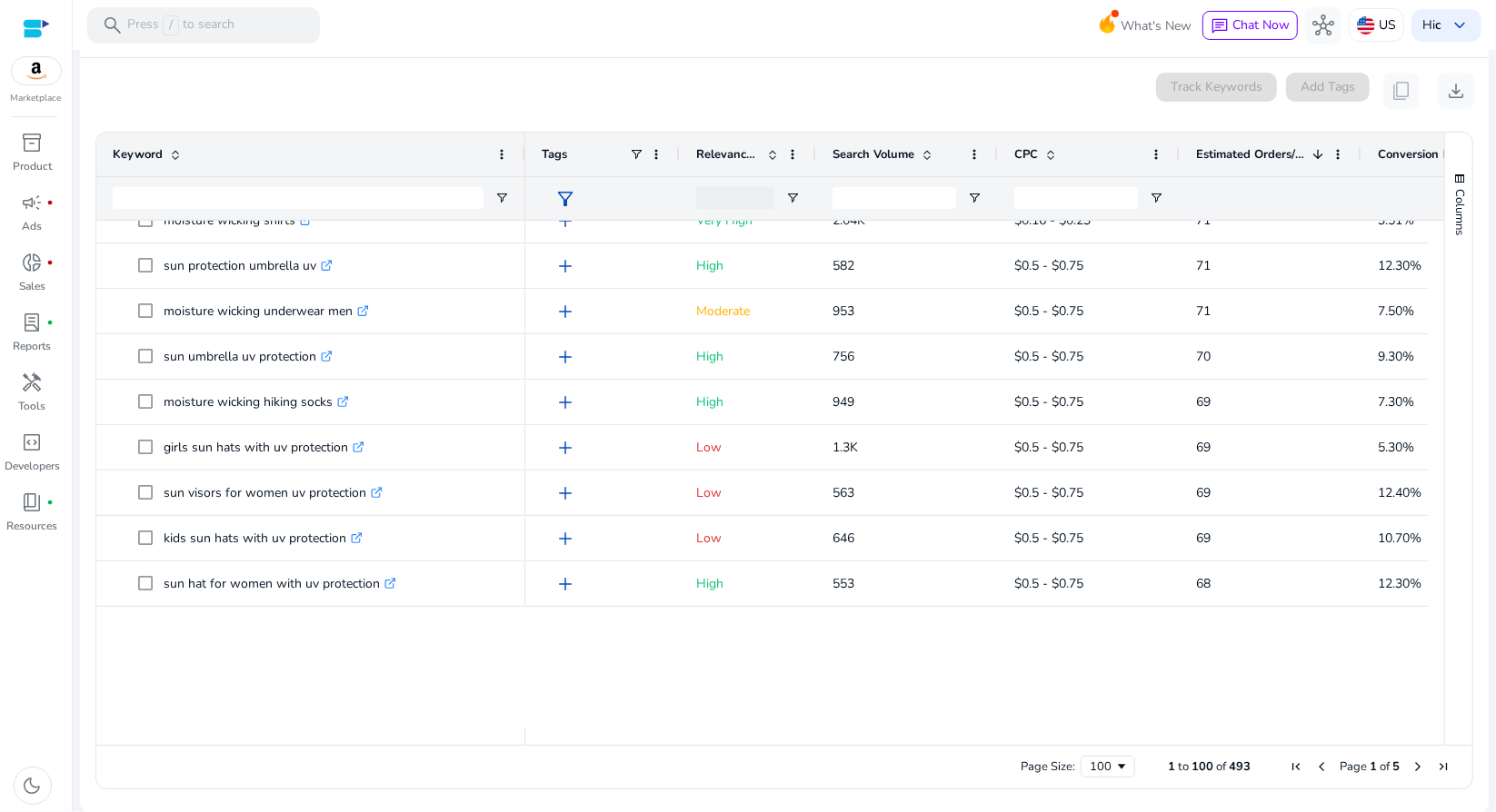
scroll to position [0, 0]
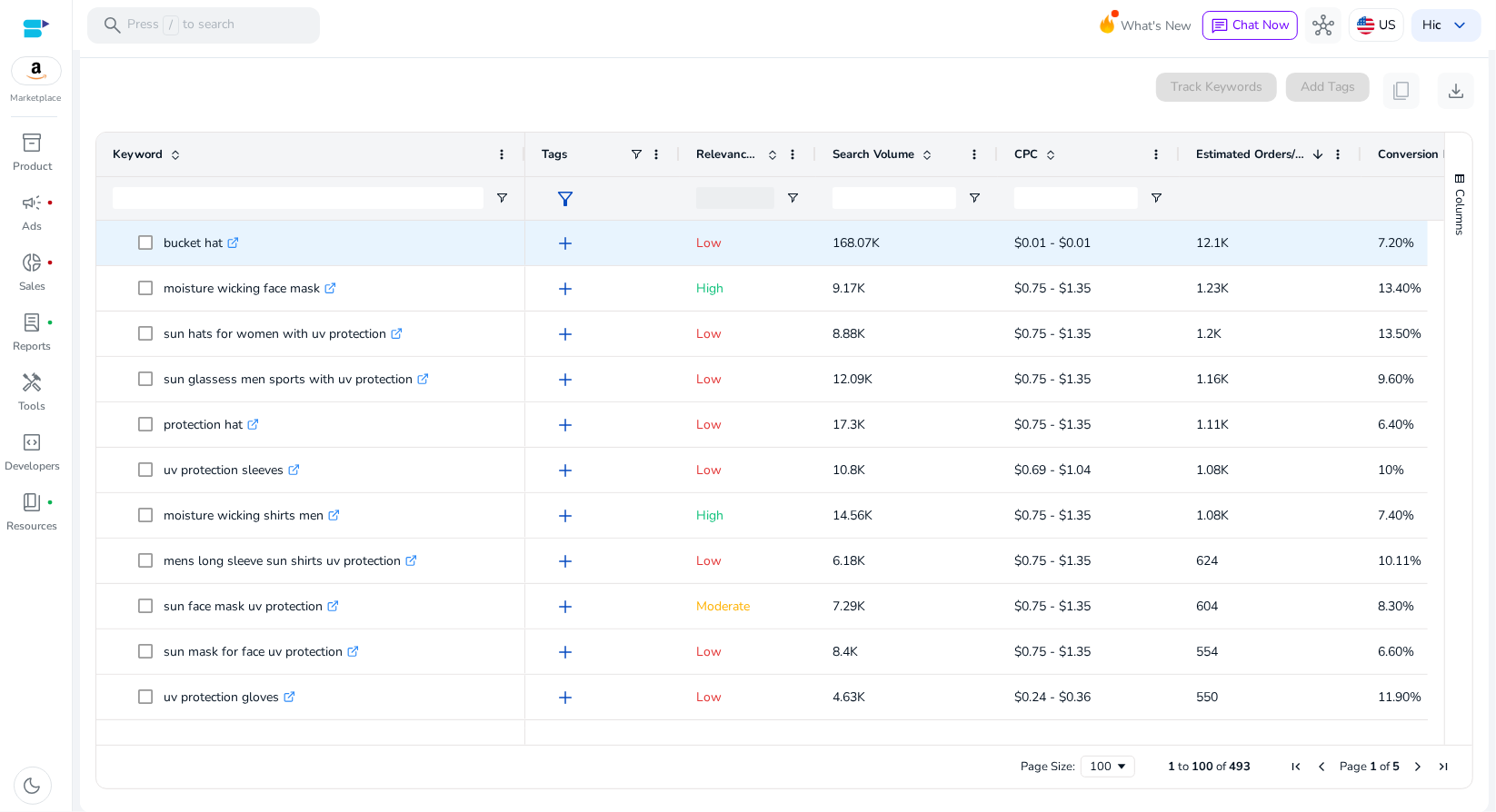
drag, startPoint x: 1302, startPoint y: 716, endPoint x: 142, endPoint y: 230, distance: 1257.7
click at [142, 230] on div "uv sun hat .st0{fill:#2c8af8} moisture wicking shirts for women .st0{fill:#2c8a…" at bounding box center [762, 475] width 1331 height 508
click at [151, 233] on span at bounding box center [151, 243] width 25 height 37
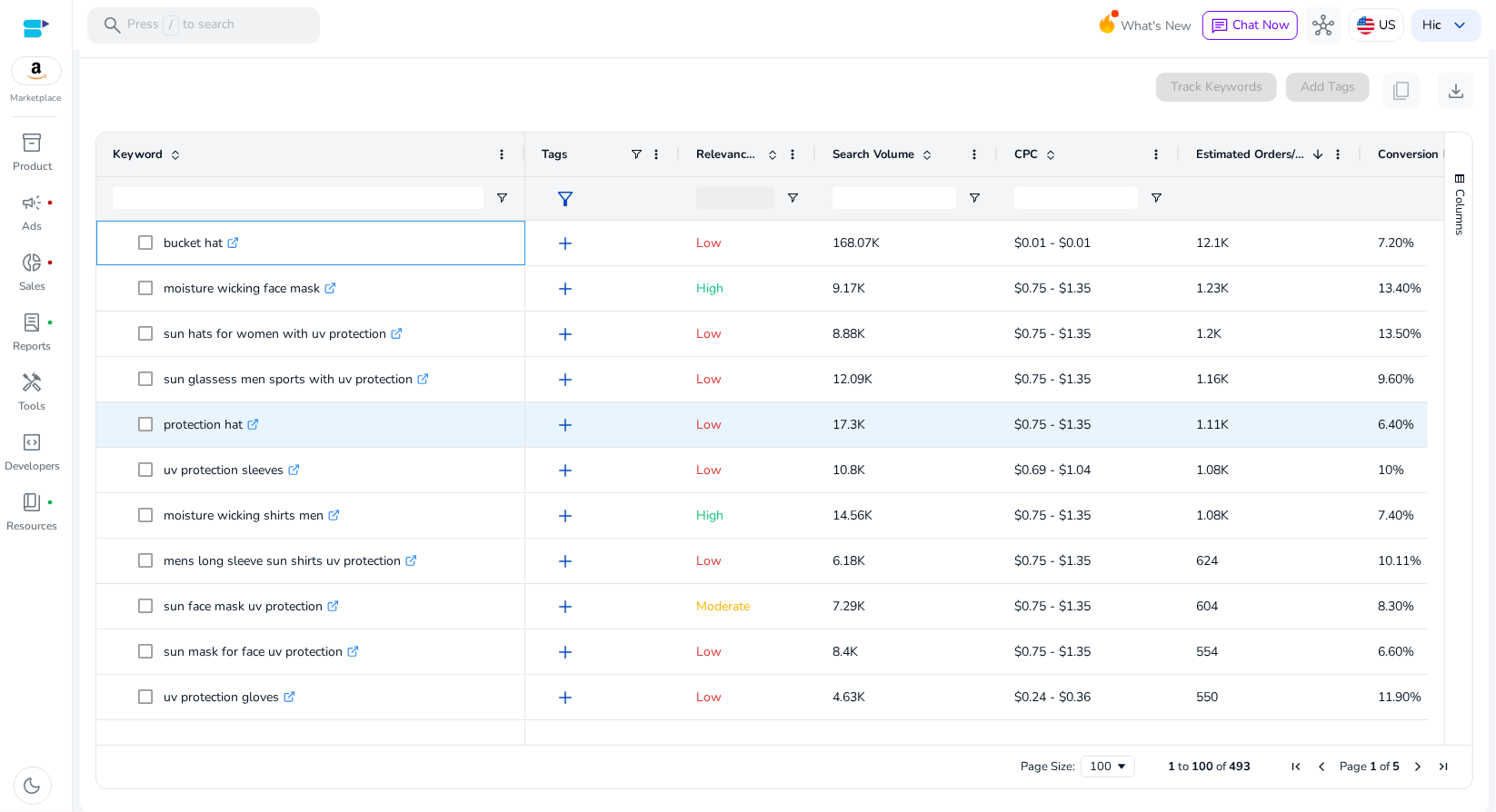
drag, startPoint x: 162, startPoint y: 238, endPoint x: 1283, endPoint y: 428, distance: 1137.0
click at [1283, 428] on div "uv sun hat .st0{fill:#2c8af8} moisture wicking shirts for women .st0{fill:#2c8a…" at bounding box center [762, 475] width 1331 height 508
click at [1287, 406] on span "1.11K" at bounding box center [1271, 424] width 149 height 37
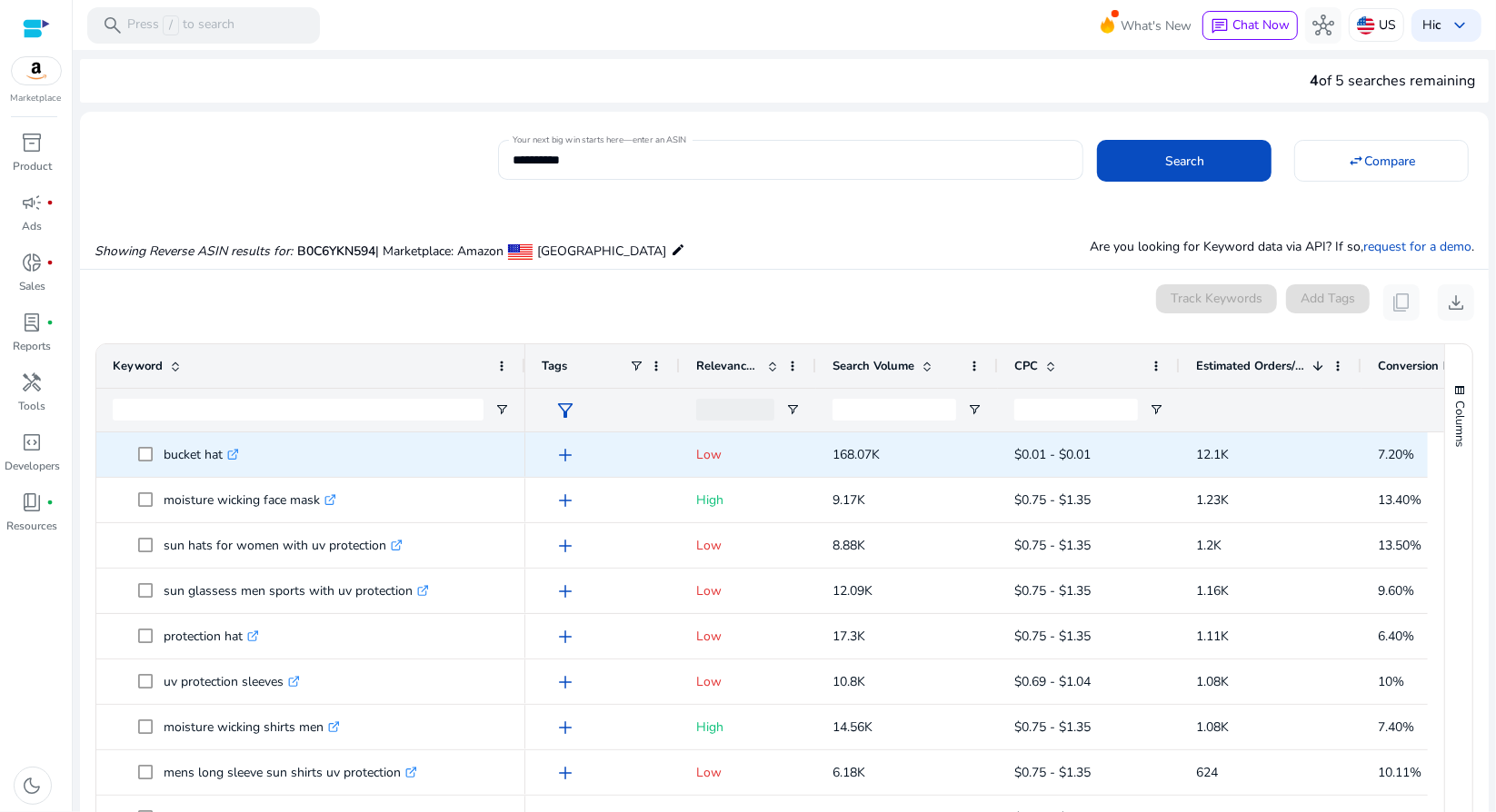
click at [229, 453] on link ".st0{fill:#2c8af8}" at bounding box center [231, 454] width 16 height 17
click at [567, 451] on span "add" at bounding box center [565, 455] width 22 height 22
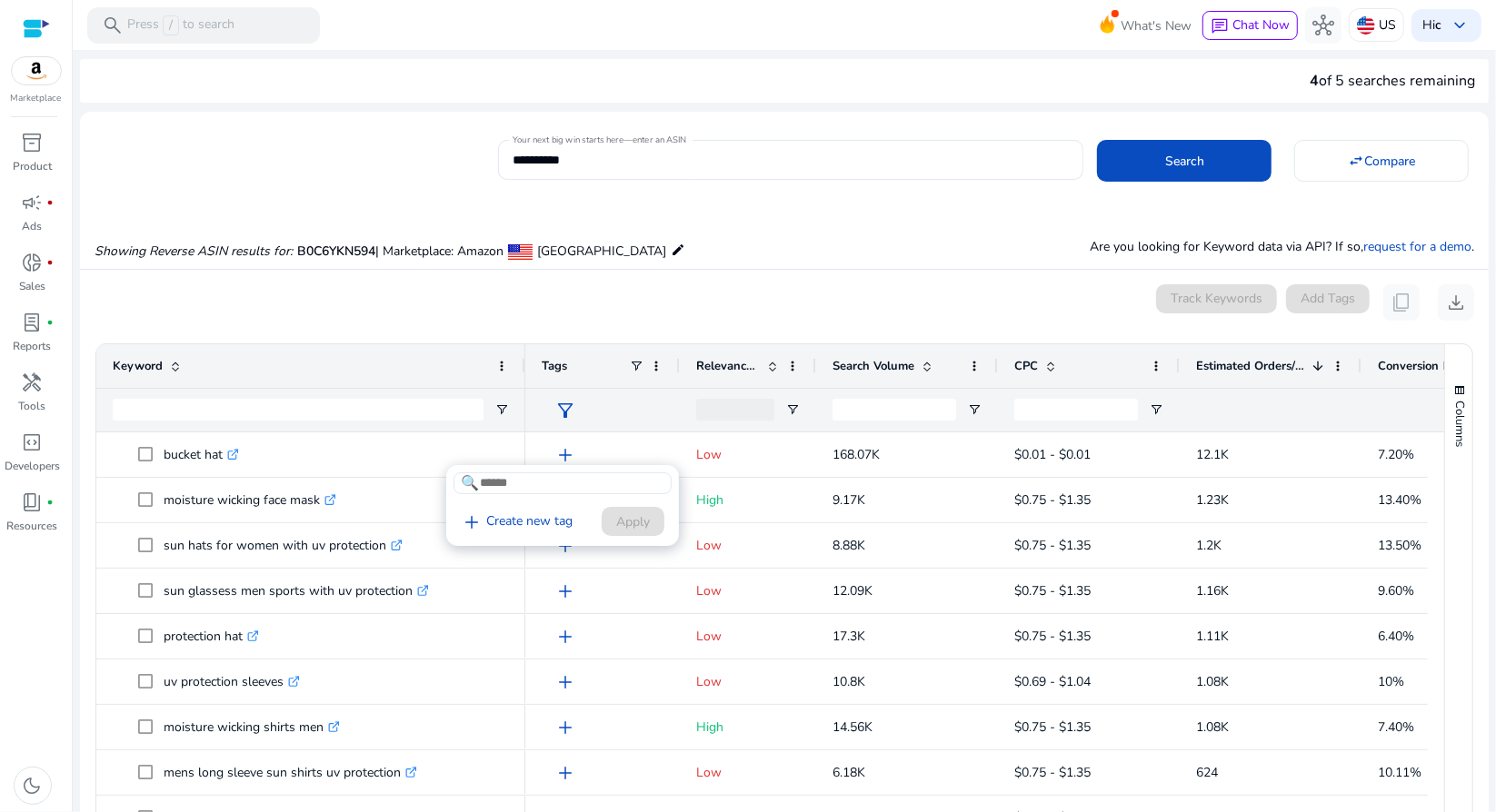
click at [567, 451] on div at bounding box center [748, 406] width 1496 height 812
drag, startPoint x: 678, startPoint y: 368, endPoint x: 534, endPoint y: 360, distance: 144.2
click at [534, 360] on div "Tags" at bounding box center [603, 366] width 155 height 44
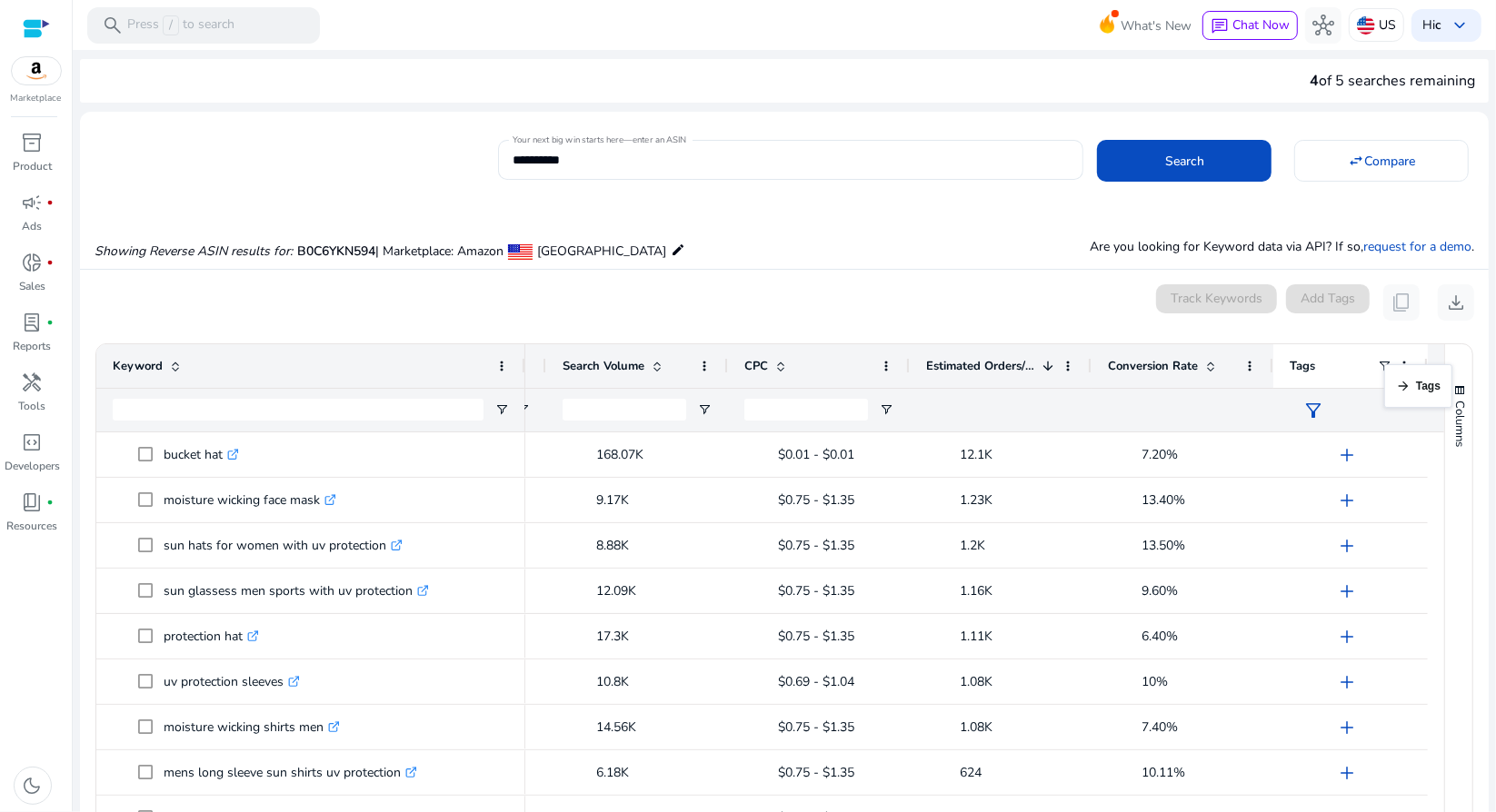
scroll to position [0, 121]
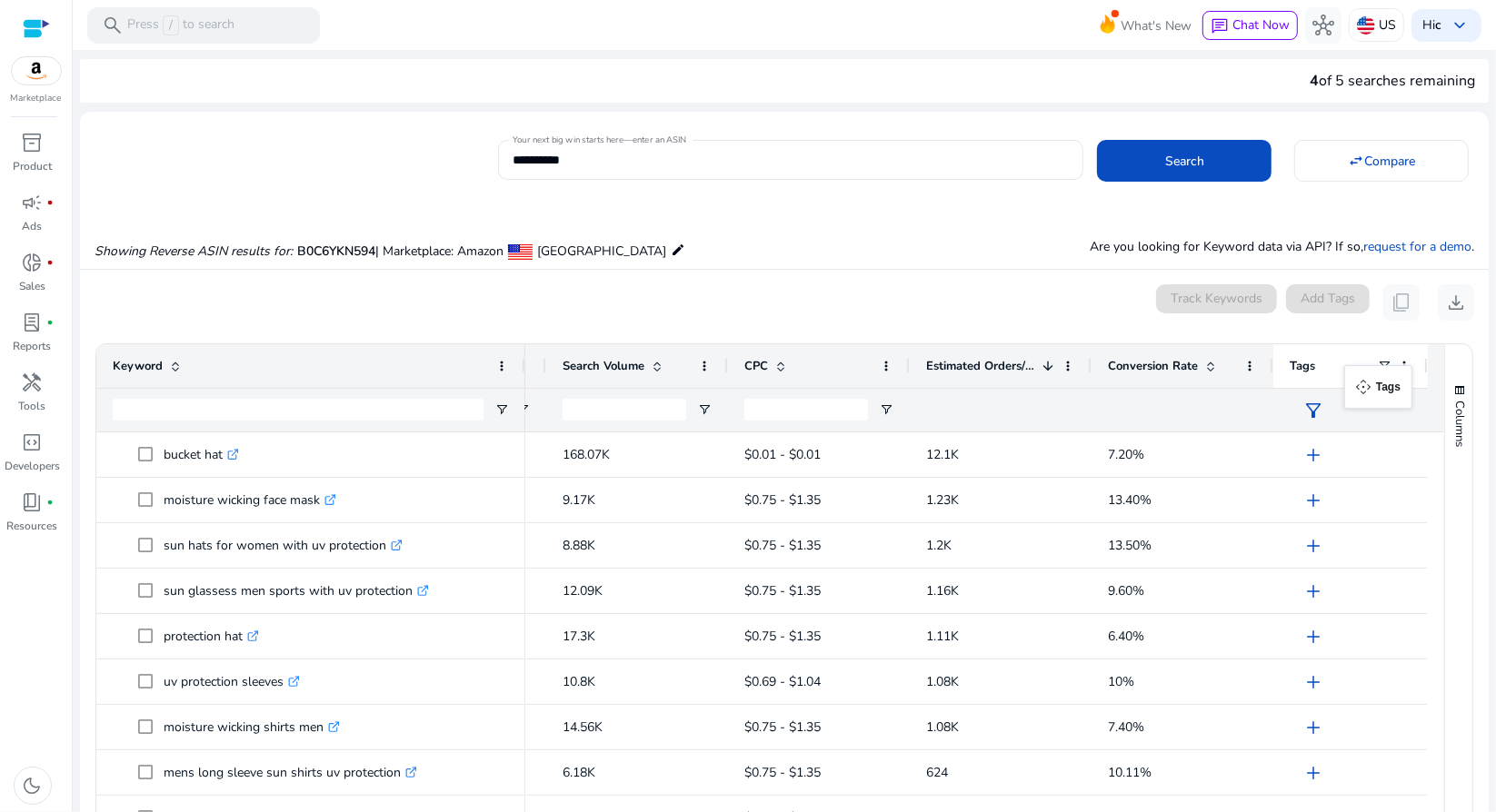
drag, startPoint x: 564, startPoint y: 369, endPoint x: 1353, endPoint y: 376, distance: 789.0
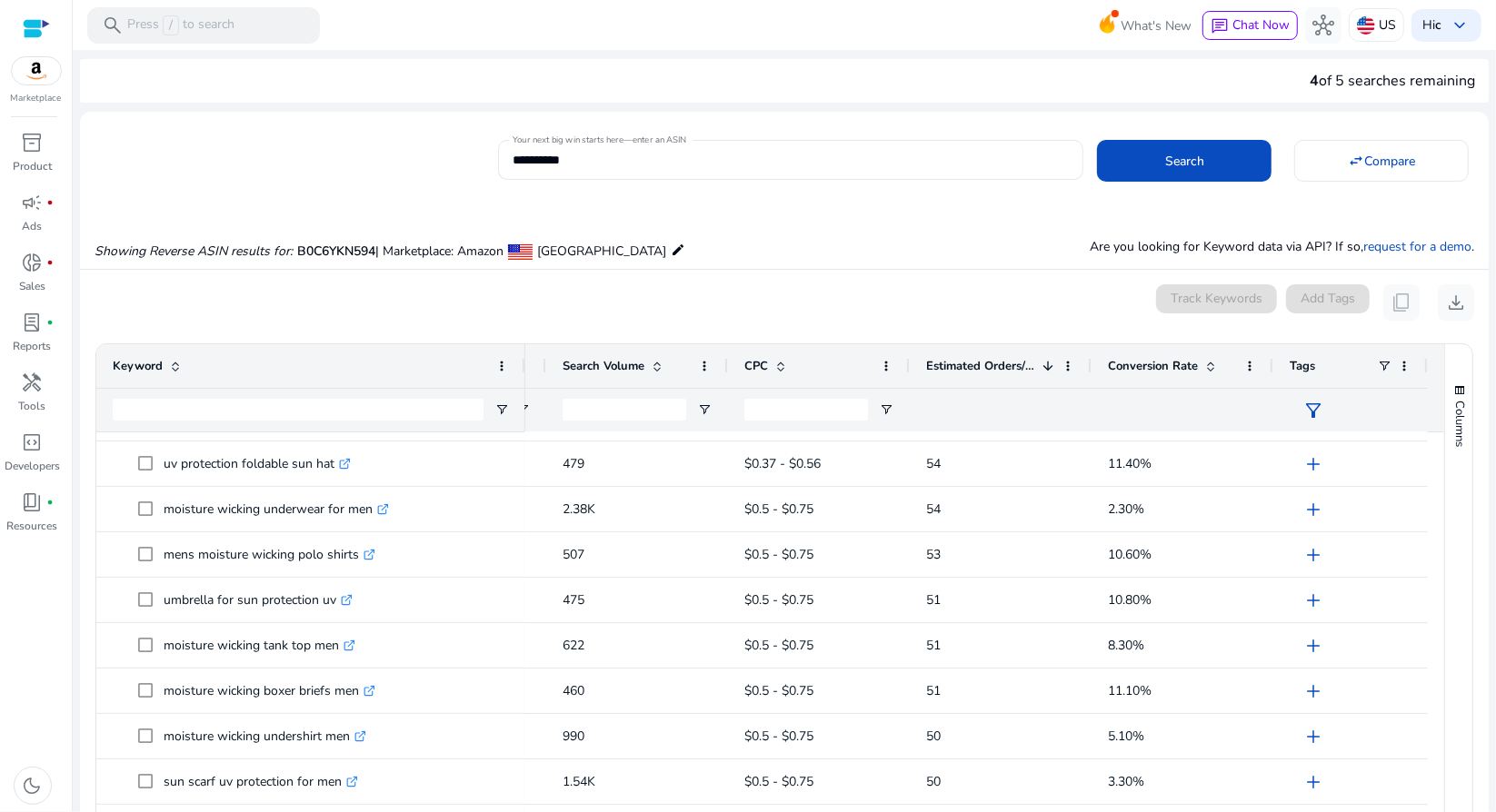
scroll to position [212, 0]
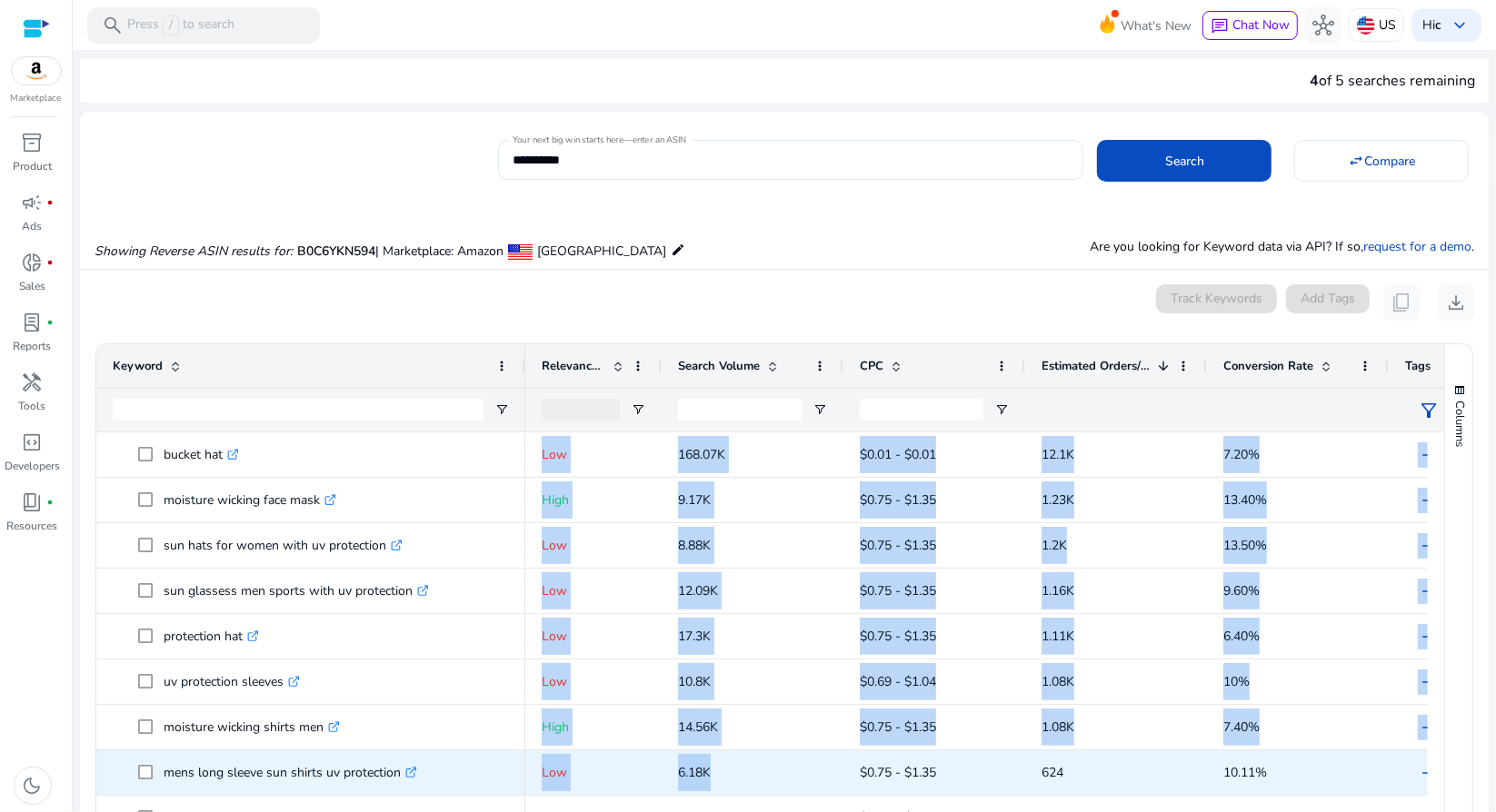
drag, startPoint x: 1278, startPoint y: 702, endPoint x: 811, endPoint y: 745, distance: 469.0
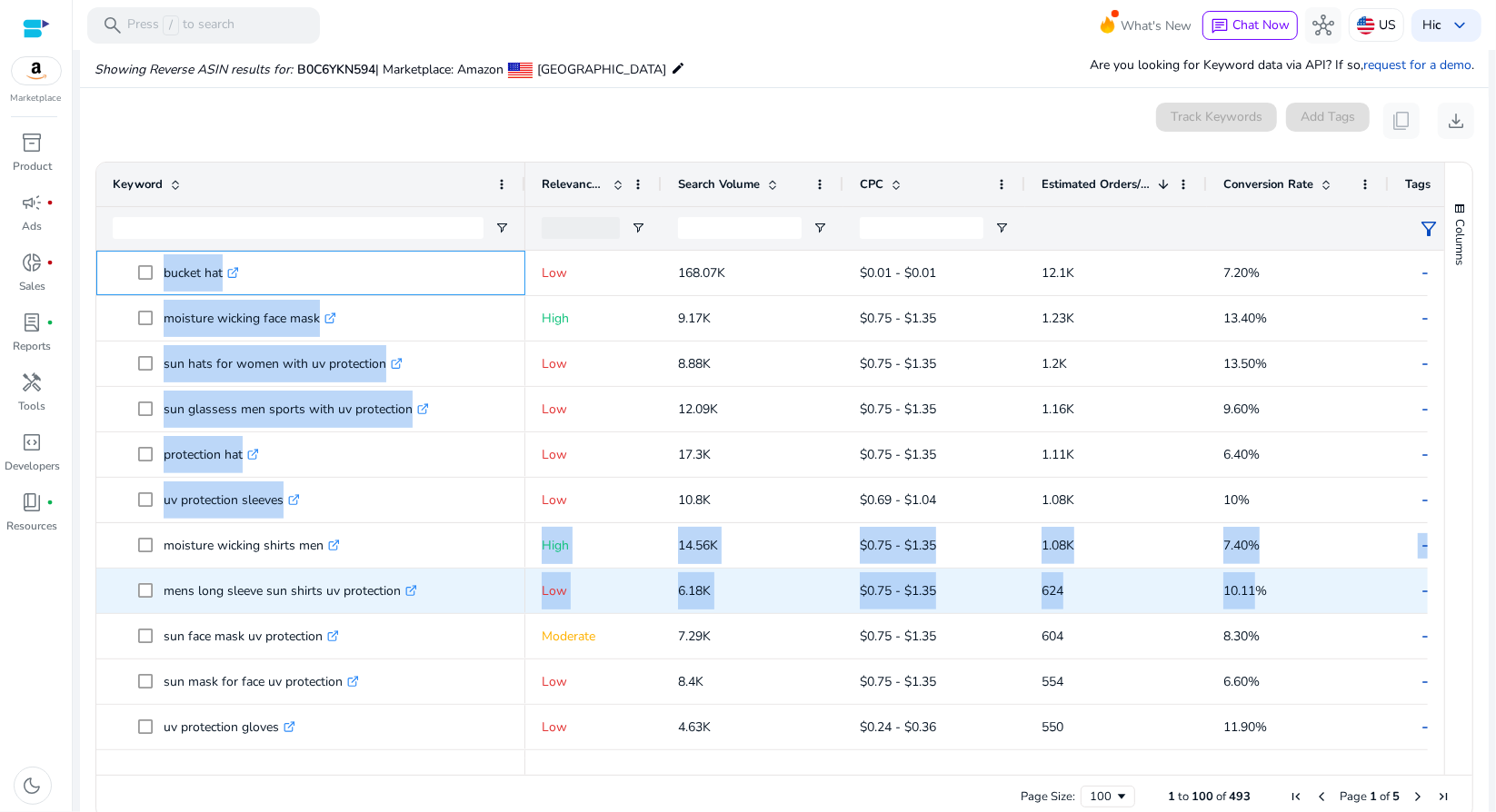
drag, startPoint x: 158, startPoint y: 268, endPoint x: 1256, endPoint y: 569, distance: 1138.5
click at [1256, 569] on div "uv sun hat .st0{fill:#2c8af8} moisture wicking socks women .st0{fill:#2c8af8} h…" at bounding box center [762, 504] width 1331 height 508
copy div "bucket hat .st0{fill:#2c8af8} moisture wicking face mask .st0{fill:#2c8af8} sun…"
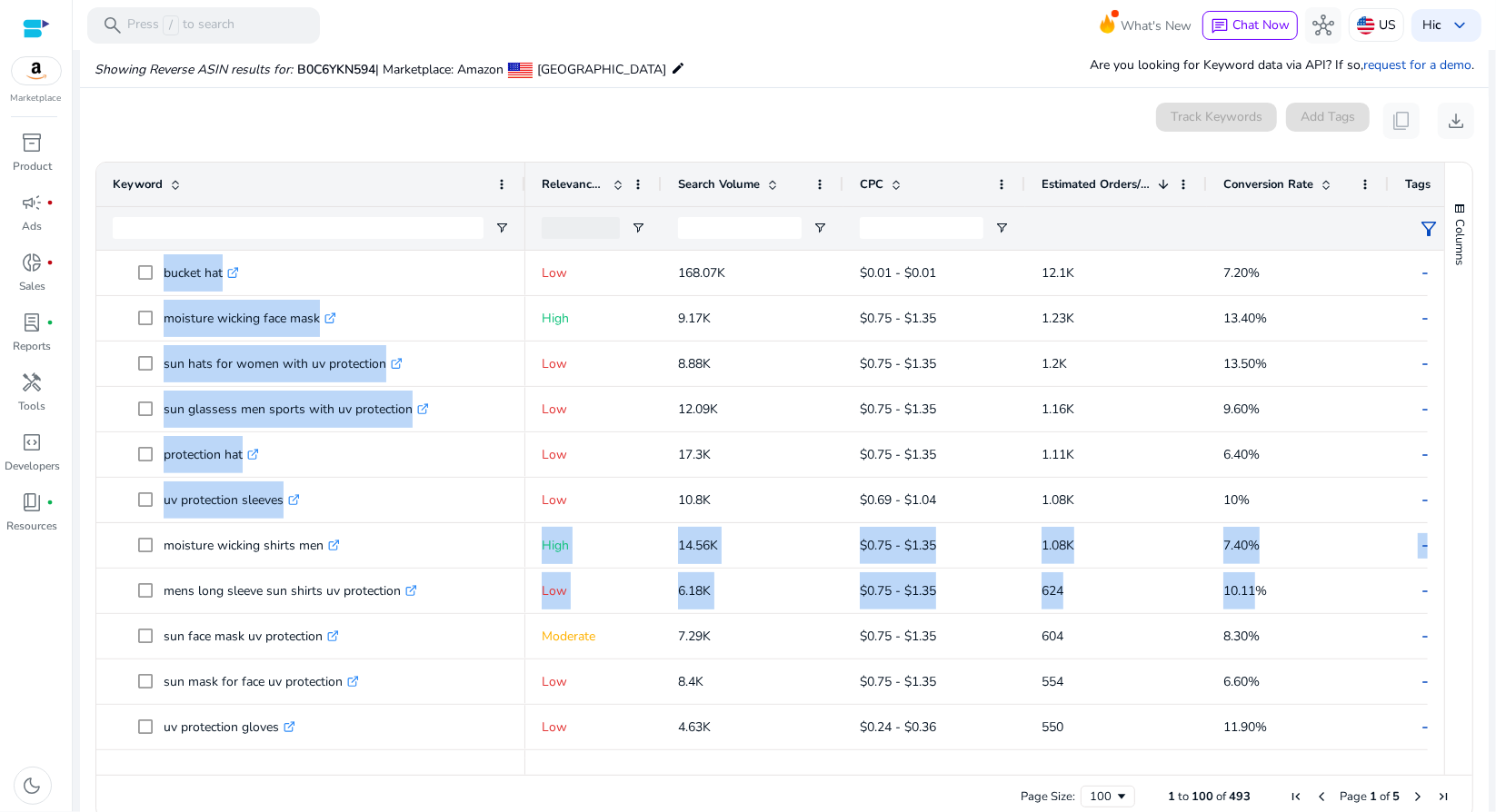
click at [718, 104] on div "0 keyword(s) selected Track Keywords Add Tags content_copy download" at bounding box center [784, 121] width 1379 height 36
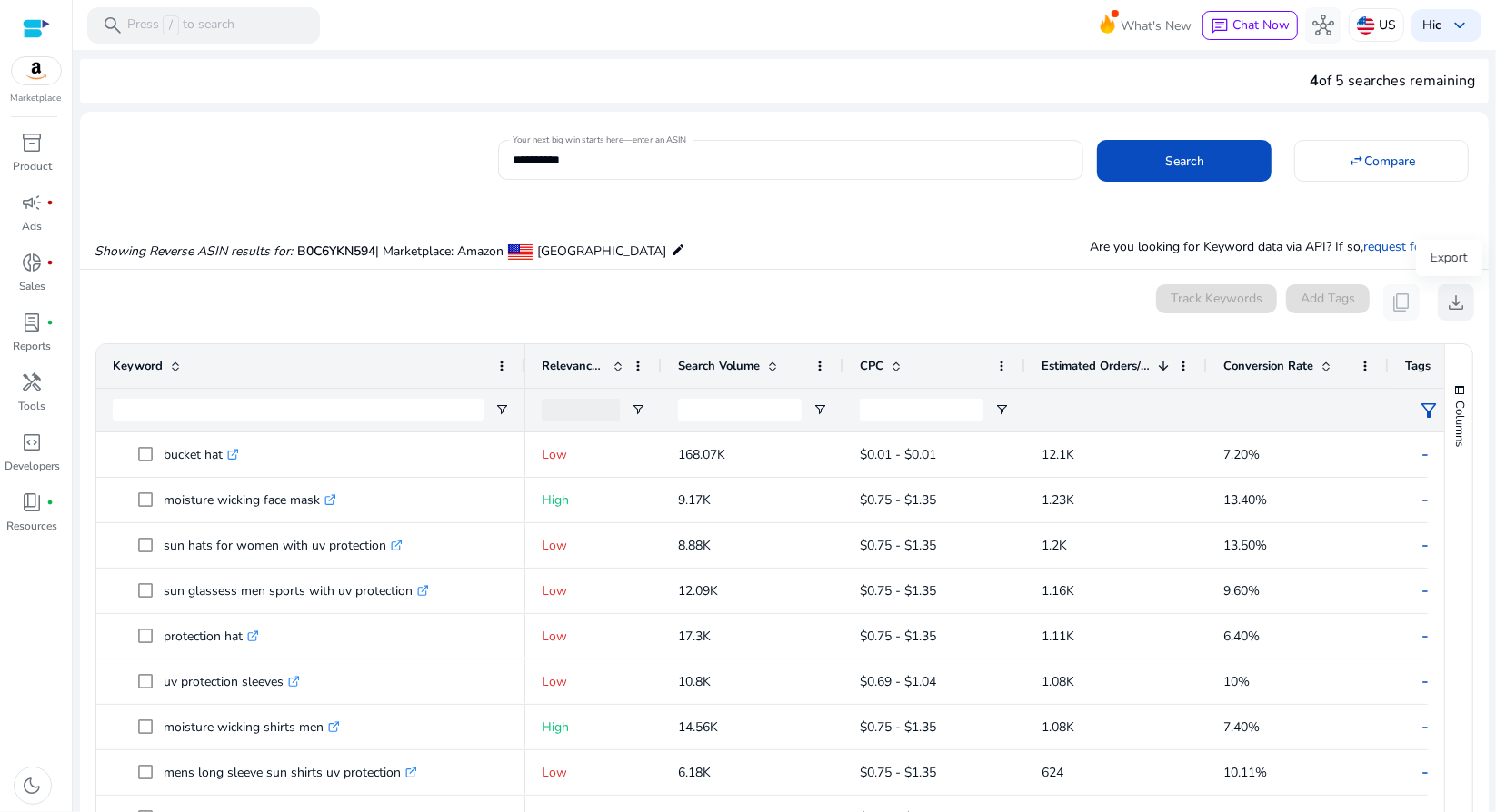
click at [1445, 295] on span "download" at bounding box center [1456, 302] width 22 height 22
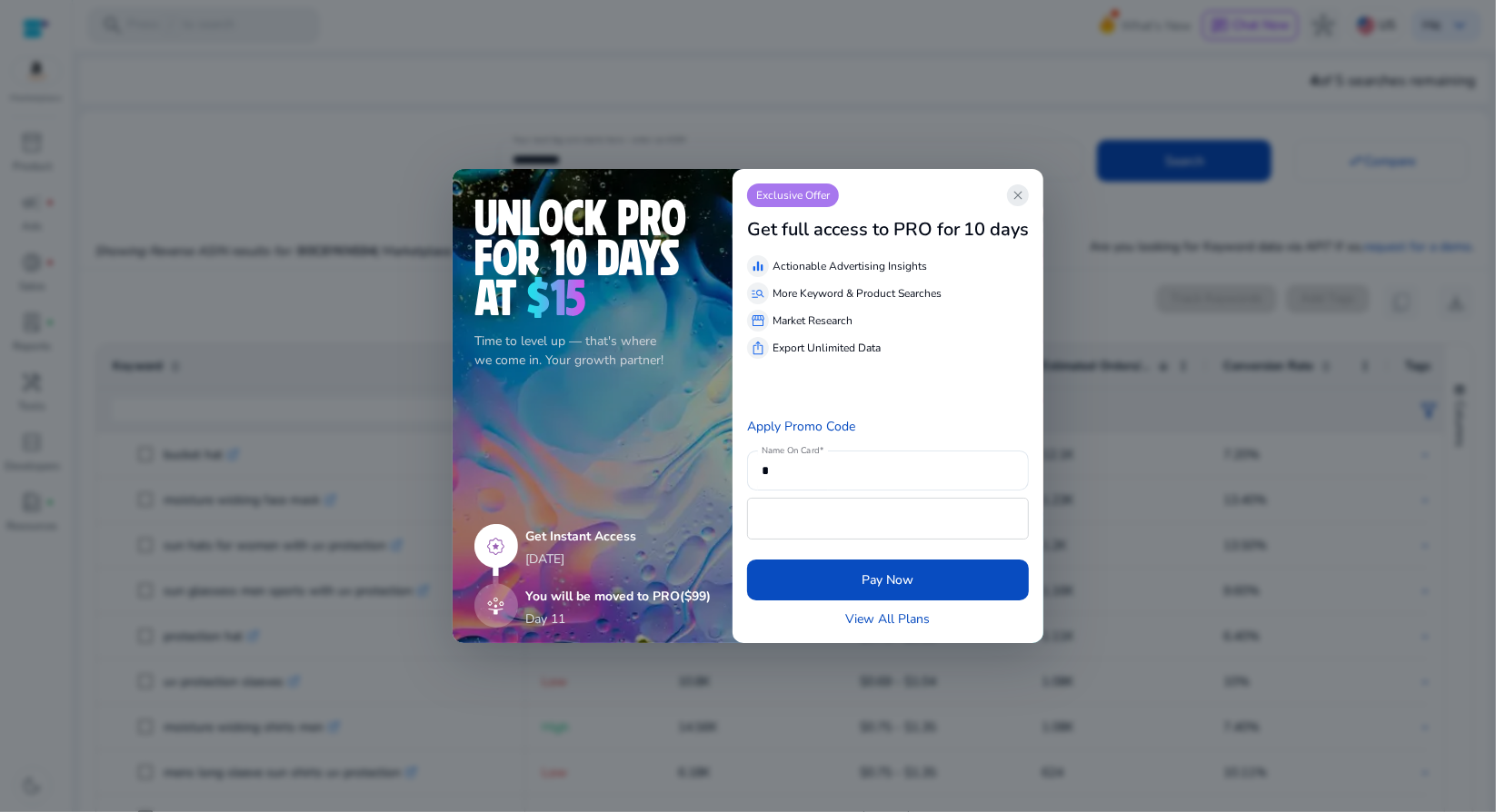
click at [1025, 198] on span "close" at bounding box center [1018, 196] width 15 height 15
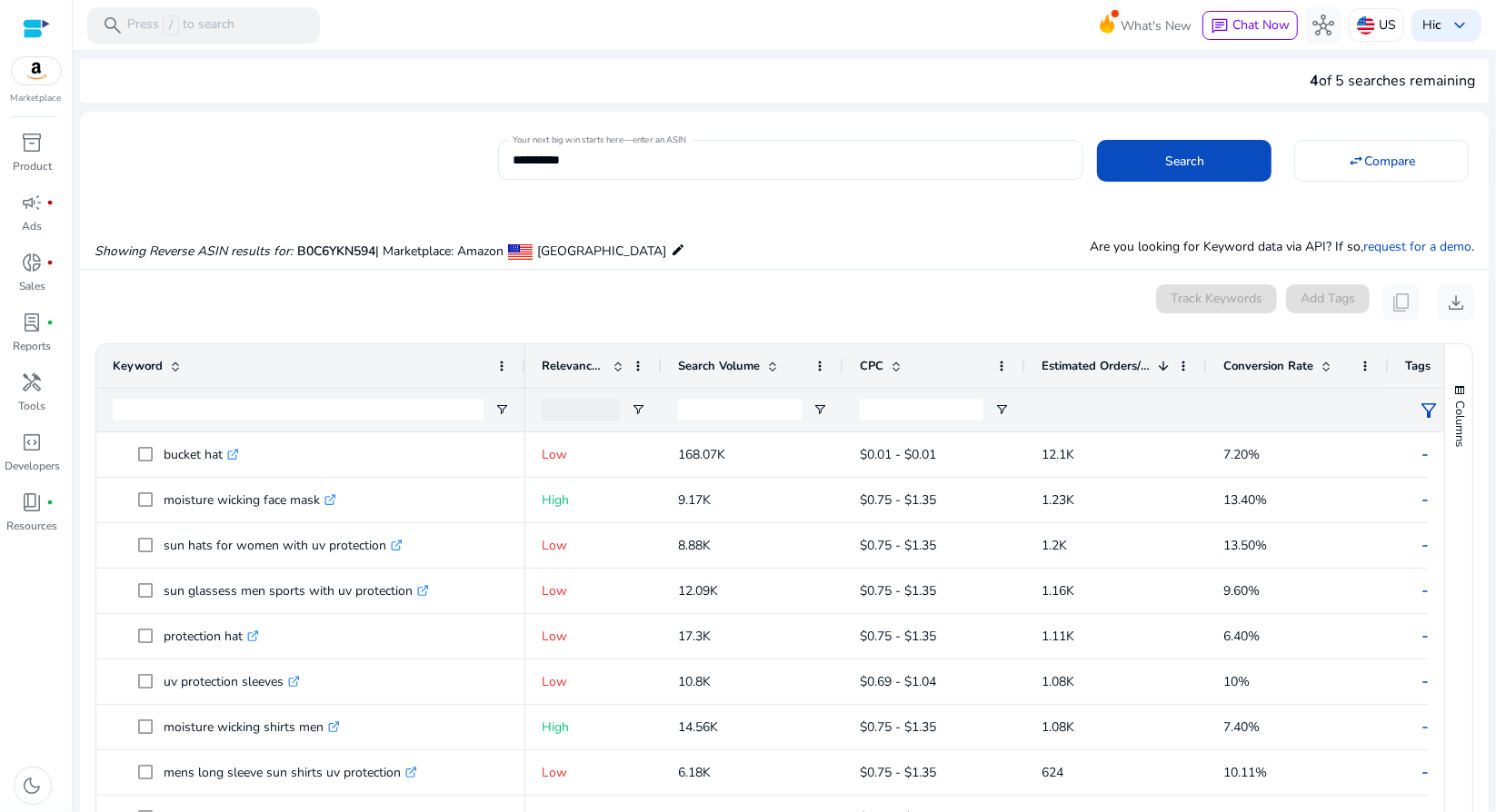
click at [1024, 63] on div "4 of 5 searches remaining" at bounding box center [784, 81] width 1409 height 44
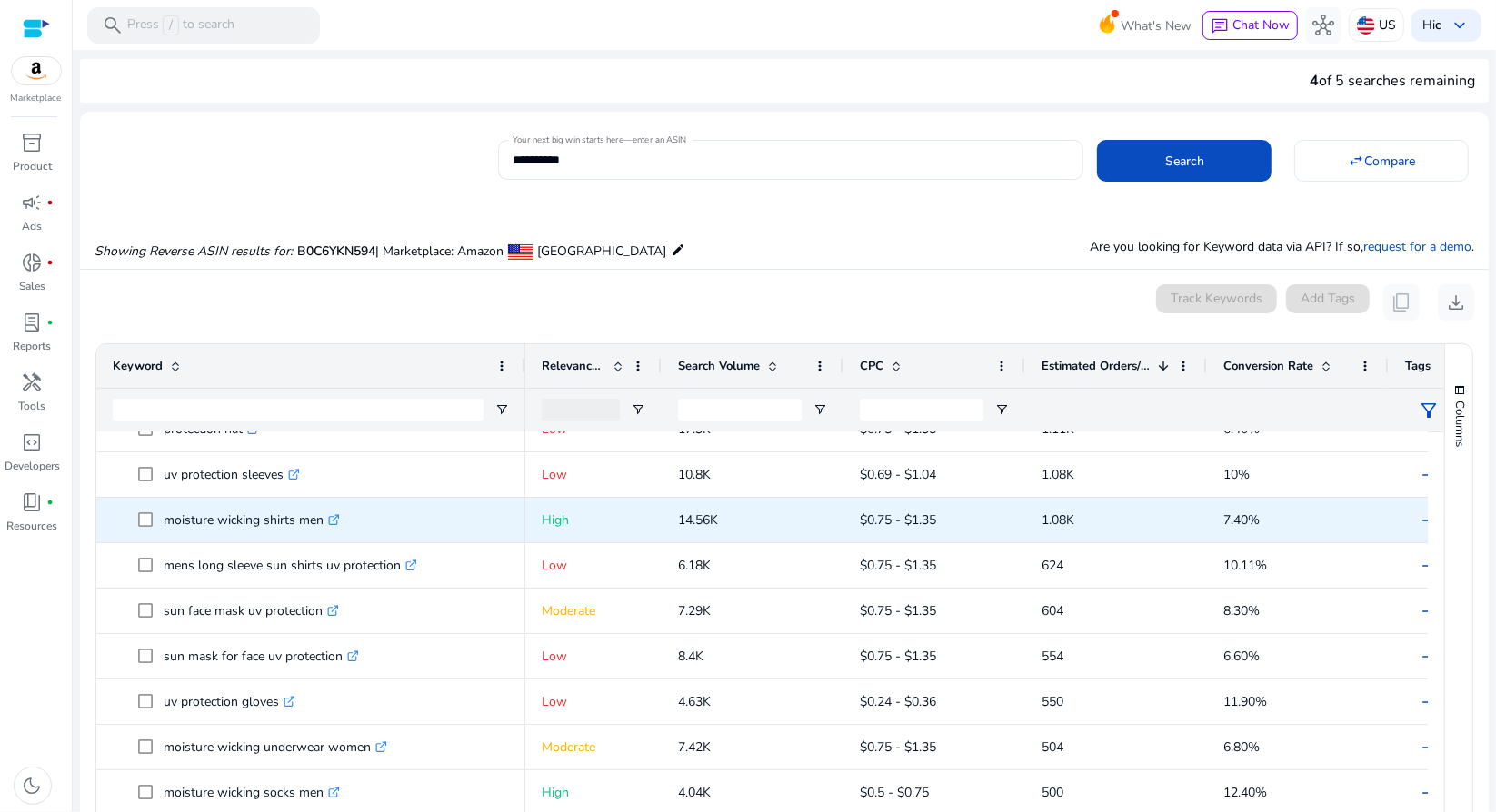
scroll to position [272, 0]
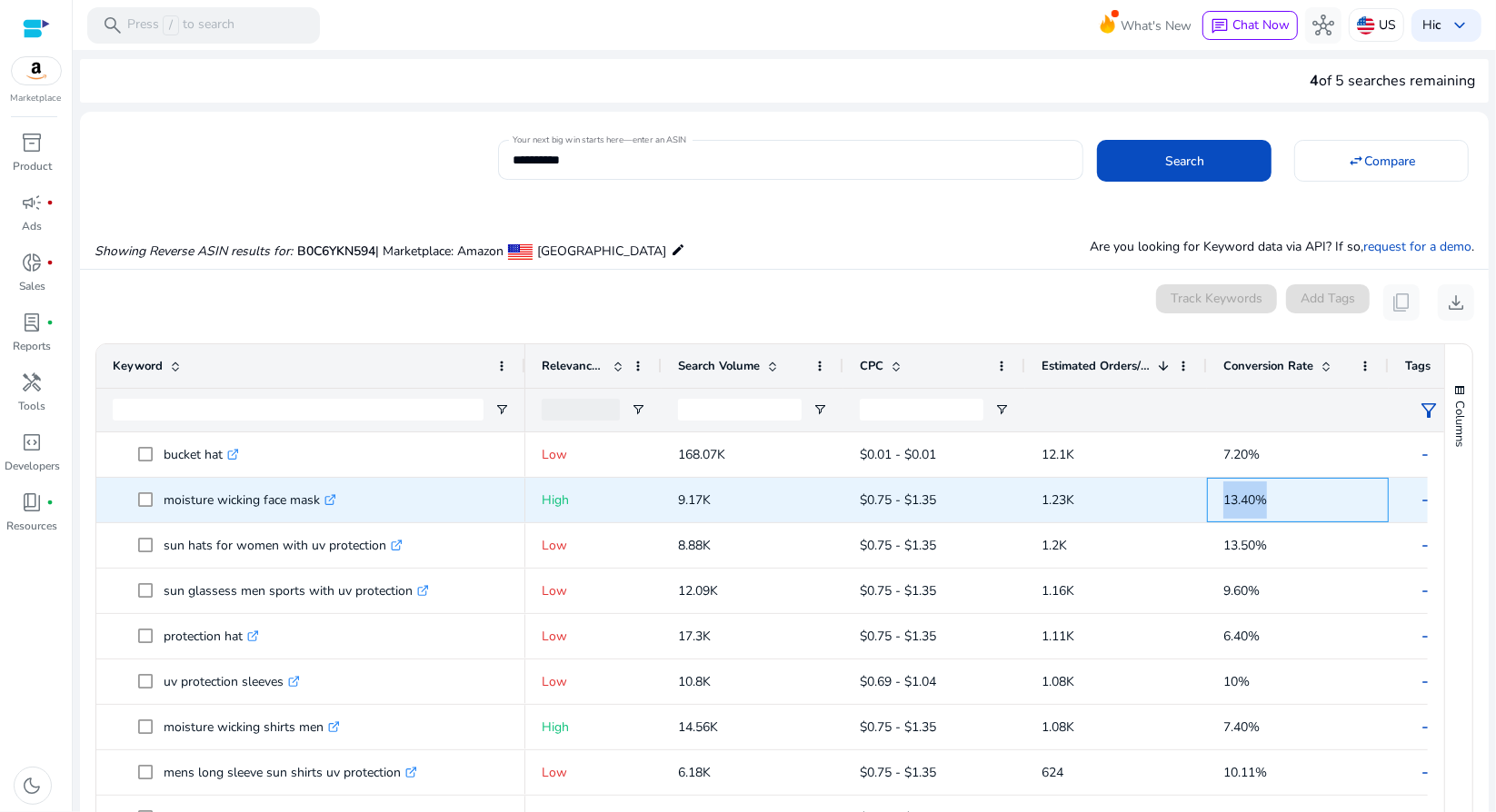
drag, startPoint x: 1285, startPoint y: 497, endPoint x: 1196, endPoint y: 506, distance: 89.5
click at [1196, 506] on div "High 9.17K $0.75 - $1.35 1.23K 13.40% add" at bounding box center [1034, 501] width 1018 height 46
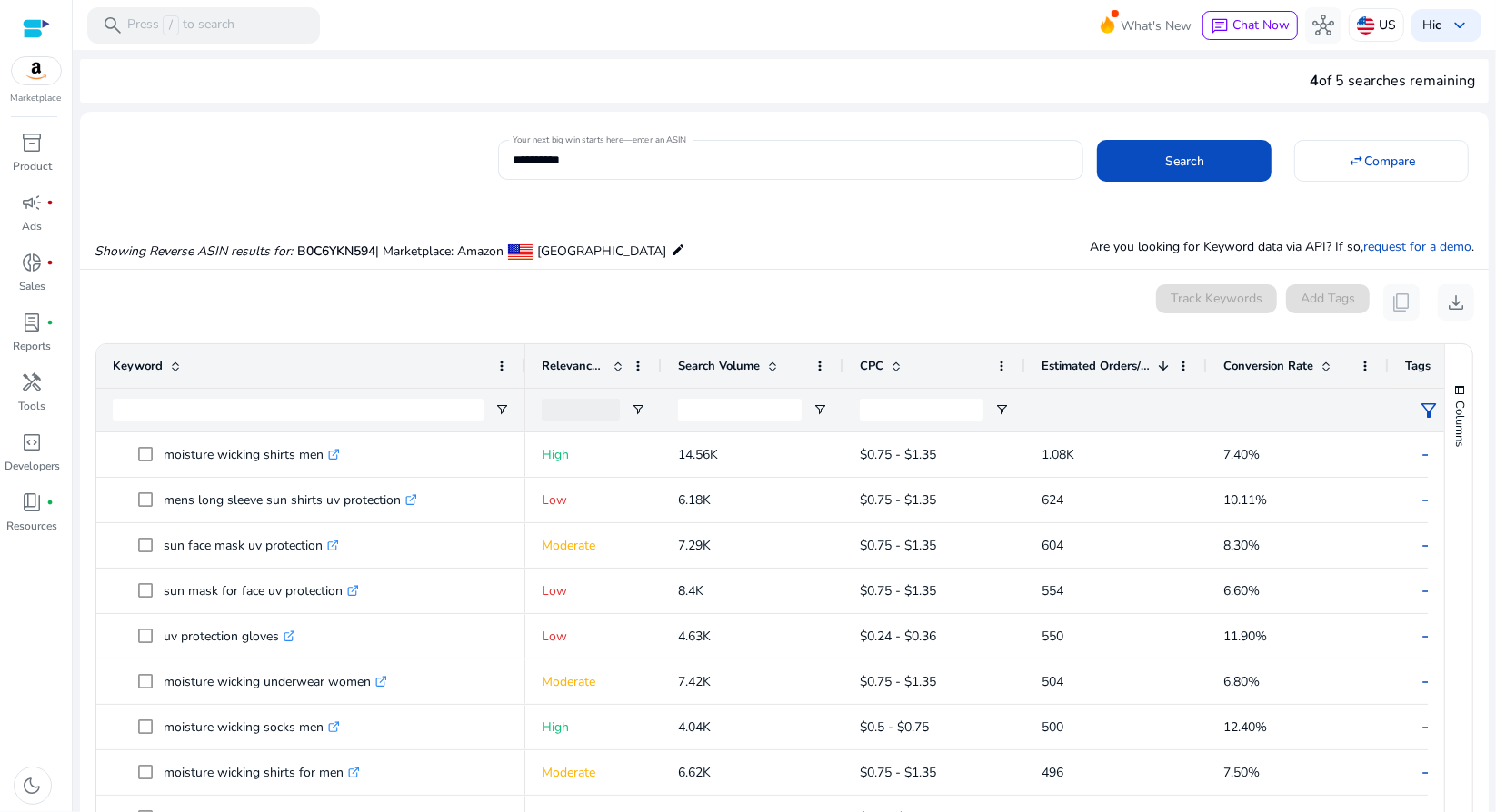
click at [1279, 350] on div "Conversion Rate" at bounding box center [1288, 366] width 129 height 35
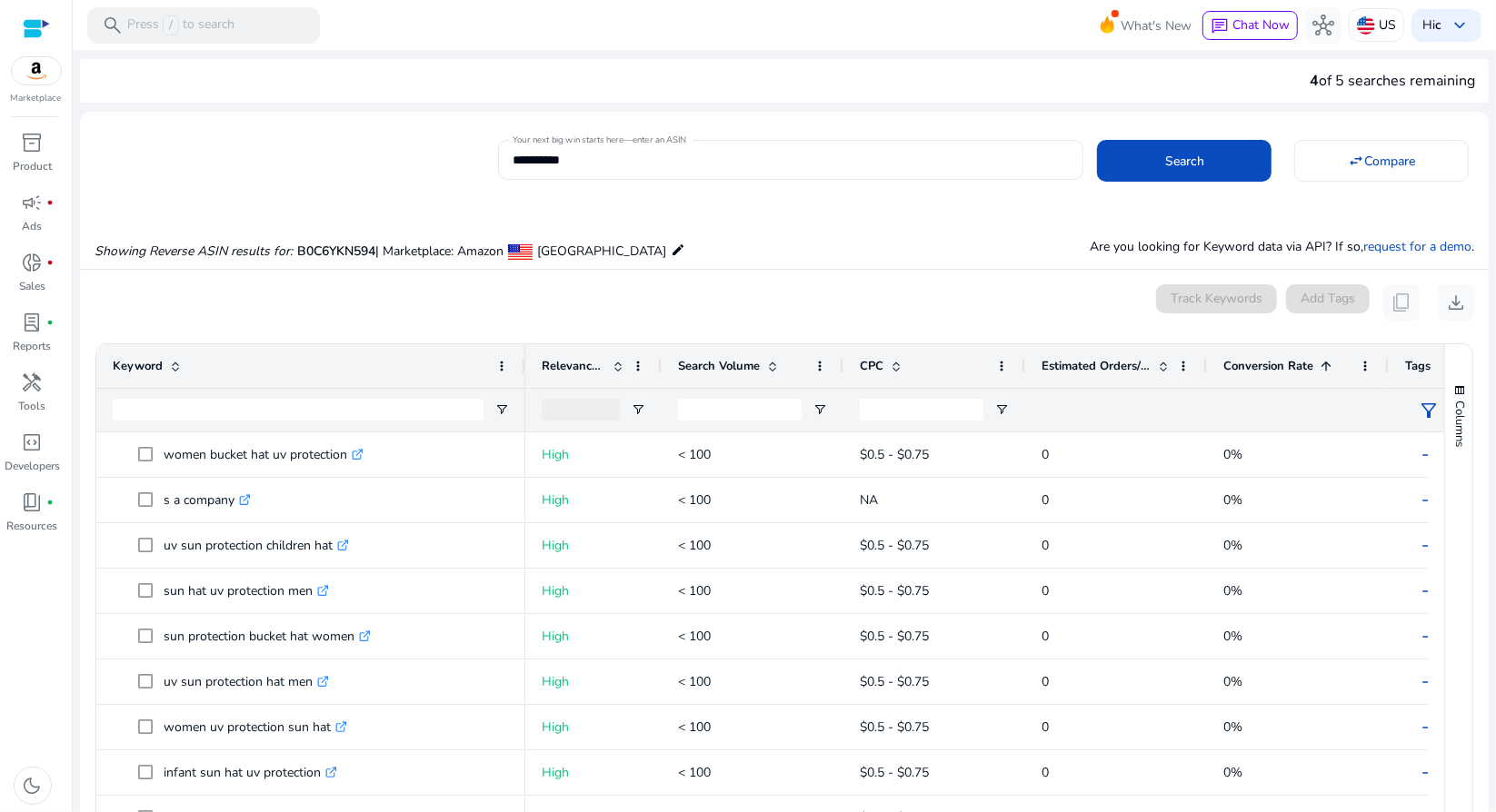
click at [1242, 363] on span "Conversion Rate" at bounding box center [1268, 366] width 90 height 16
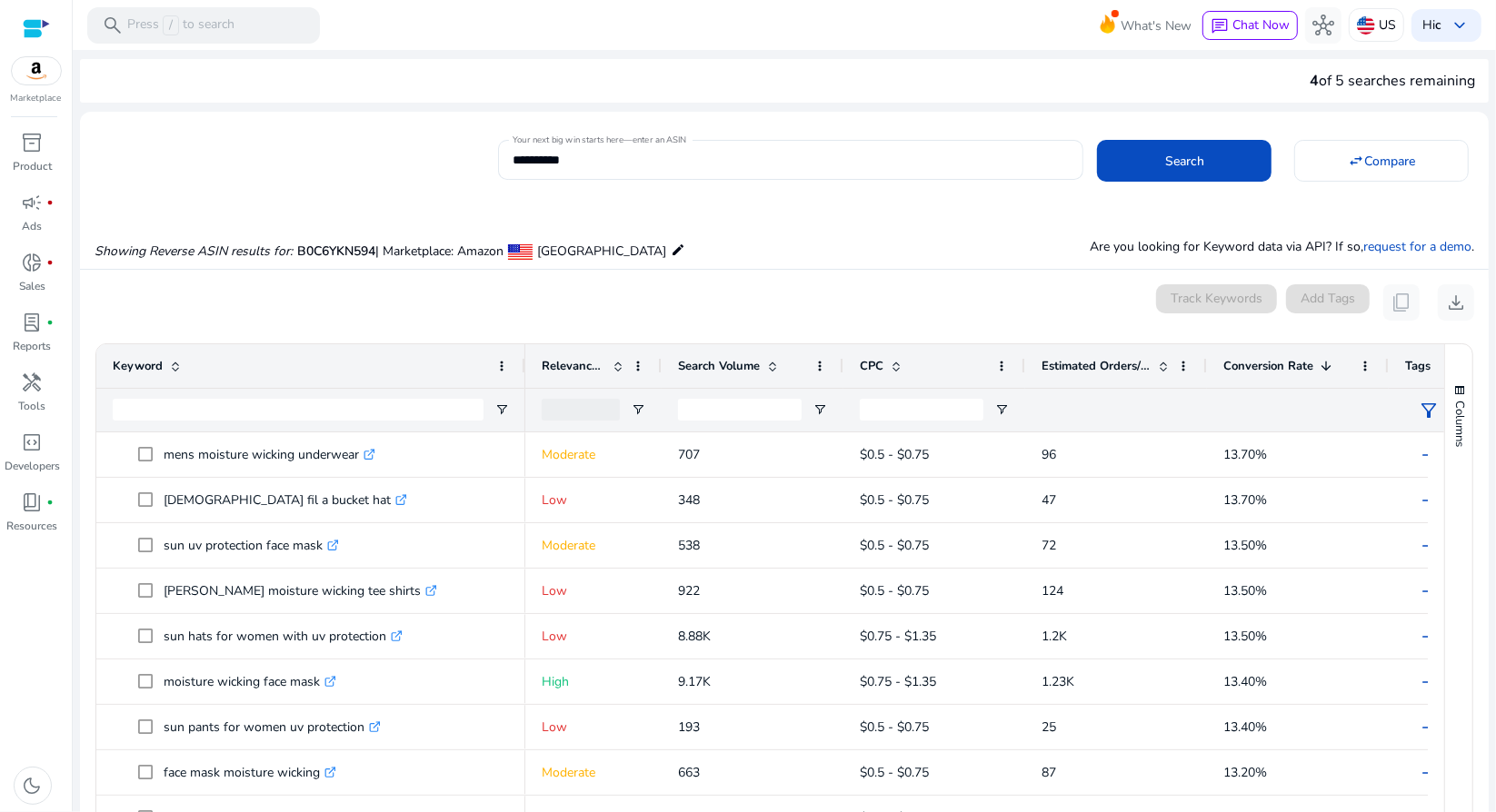
scroll to position [0, 0]
